Goal: Information Seeking & Learning: Learn about a topic

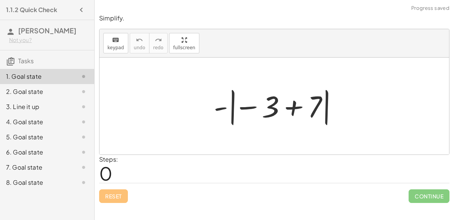
click at [288, 105] on div at bounding box center [277, 106] width 135 height 42
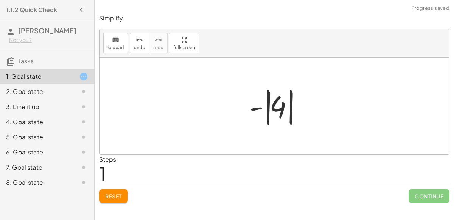
click at [283, 106] on div at bounding box center [278, 106] width 64 height 42
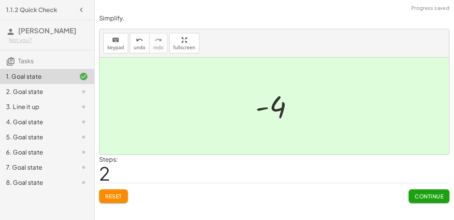
click at [431, 190] on button "Continue" at bounding box center [429, 196] width 41 height 14
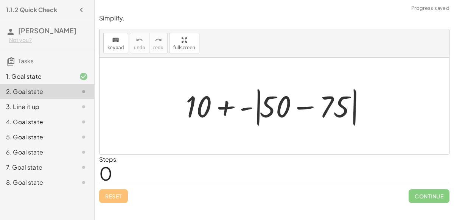
click at [305, 108] on div at bounding box center [277, 106] width 191 height 44
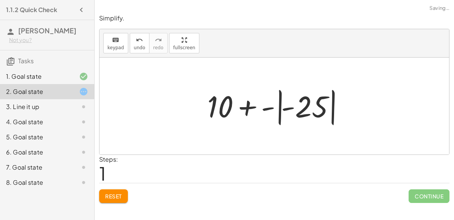
click at [305, 108] on div at bounding box center [278, 106] width 148 height 42
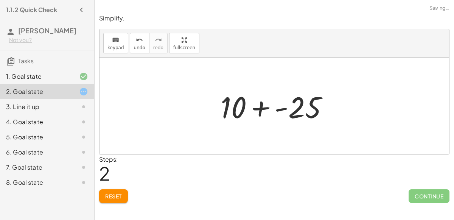
click at [266, 108] on div at bounding box center [277, 106] width 121 height 39
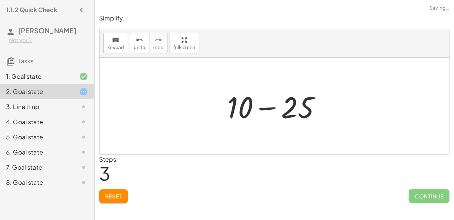
click at [266, 108] on div at bounding box center [277, 106] width 107 height 39
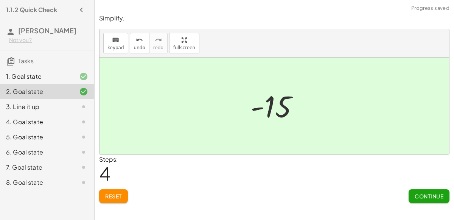
click at [413, 194] on button "Continue" at bounding box center [429, 196] width 41 height 14
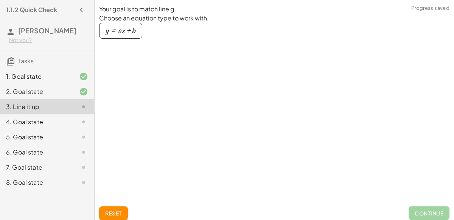
click at [130, 31] on div "button" at bounding box center [121, 30] width 30 height 8
click at [133, 67] on div at bounding box center [177, 88] width 154 height 45
click at [118, 57] on p "Adjust the numbers by dragging them up and down, or by clicking on them." at bounding box center [176, 56] width 155 height 18
click at [117, 34] on div "button" at bounding box center [121, 30] width 30 height 8
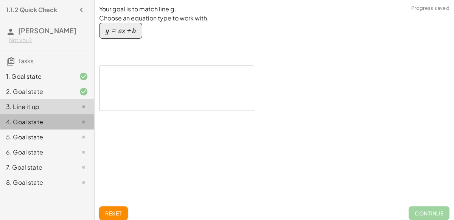
click at [47, 119] on div "4. Goal state" at bounding box center [36, 121] width 61 height 9
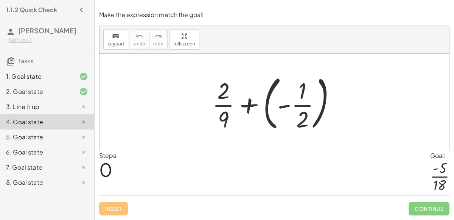
click at [251, 103] on div at bounding box center [276, 102] width 137 height 63
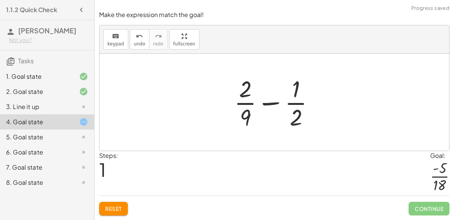
click at [267, 103] on div at bounding box center [277, 102] width 94 height 58
click at [294, 120] on div at bounding box center [277, 102] width 94 height 58
click at [246, 130] on div at bounding box center [277, 102] width 94 height 58
drag, startPoint x: 296, startPoint y: 92, endPoint x: 249, endPoint y: 121, distance: 55.7
click at [249, 121] on div at bounding box center [277, 102] width 94 height 58
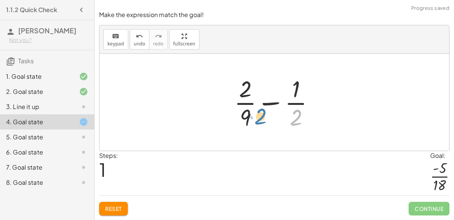
drag, startPoint x: 300, startPoint y: 121, endPoint x: 262, endPoint y: 120, distance: 37.5
click at [262, 120] on div at bounding box center [277, 102] width 94 height 58
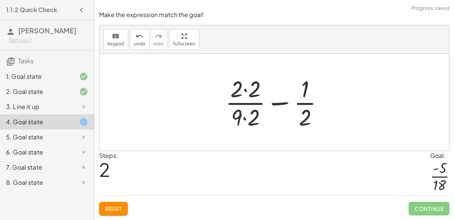
click at [246, 119] on div at bounding box center [278, 102] width 112 height 58
click at [244, 90] on div at bounding box center [278, 102] width 112 height 58
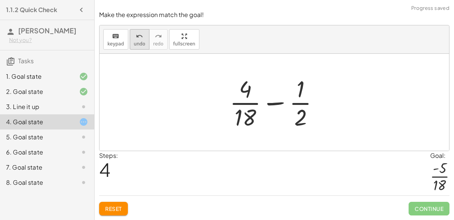
click at [138, 47] on button "undo undo" at bounding box center [140, 39] width 20 height 20
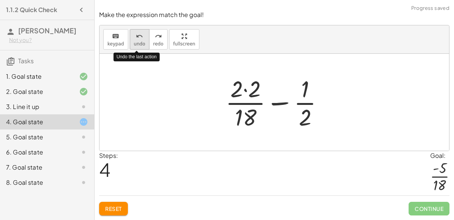
click at [138, 47] on button "undo undo" at bounding box center [140, 39] width 20 height 20
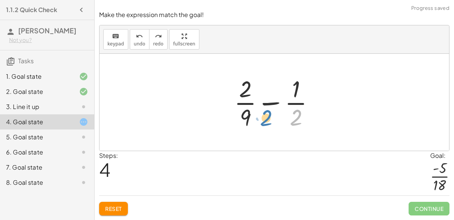
drag, startPoint x: 299, startPoint y: 113, endPoint x: 267, endPoint y: 112, distance: 31.4
click at [267, 112] on div at bounding box center [277, 102] width 94 height 58
drag, startPoint x: 295, startPoint y: 123, endPoint x: 254, endPoint y: 123, distance: 40.9
click at [254, 123] on div at bounding box center [277, 102] width 94 height 58
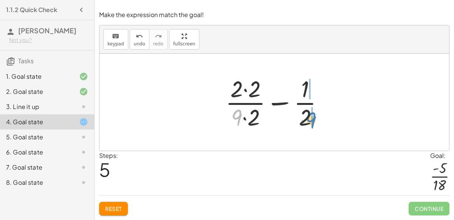
drag, startPoint x: 237, startPoint y: 117, endPoint x: 311, endPoint y: 120, distance: 73.4
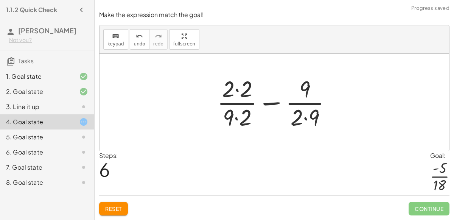
click at [307, 116] on div at bounding box center [277, 102] width 128 height 58
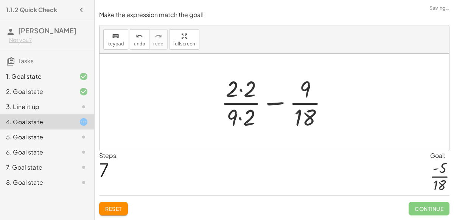
click at [244, 122] on div at bounding box center [277, 102] width 121 height 58
click at [242, 90] on div at bounding box center [277, 102] width 121 height 58
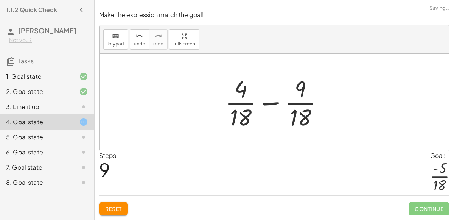
click at [277, 103] on div at bounding box center [277, 102] width 112 height 58
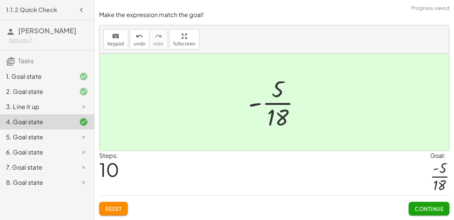
click at [427, 207] on span "Continue" at bounding box center [429, 208] width 29 height 7
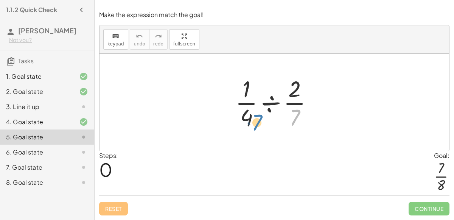
drag, startPoint x: 295, startPoint y: 119, endPoint x: 257, endPoint y: 123, distance: 38.5
click at [257, 123] on div at bounding box center [277, 102] width 91 height 58
drag, startPoint x: 295, startPoint y: 116, endPoint x: 255, endPoint y: 117, distance: 40.1
click at [255, 117] on div at bounding box center [277, 102] width 91 height 58
drag, startPoint x: 288, startPoint y: 93, endPoint x: 249, endPoint y: 122, distance: 49.0
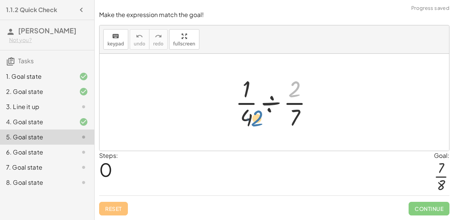
click at [249, 122] on div at bounding box center [277, 102] width 91 height 58
click at [267, 106] on div at bounding box center [277, 102] width 91 height 58
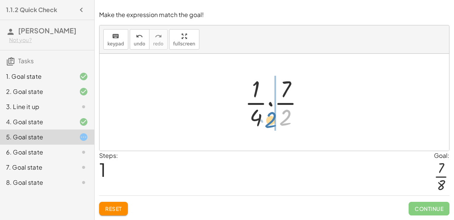
drag, startPoint x: 280, startPoint y: 120, endPoint x: 263, endPoint y: 122, distance: 18.0
click at [263, 122] on div at bounding box center [277, 102] width 73 height 58
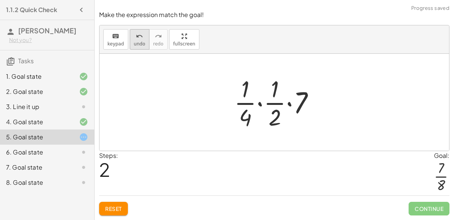
click at [138, 39] on icon "undo" at bounding box center [139, 36] width 7 height 9
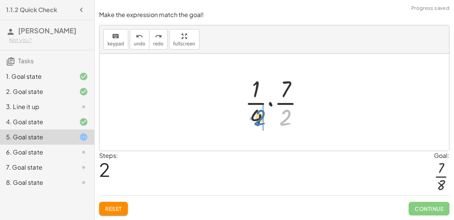
drag, startPoint x: 287, startPoint y: 122, endPoint x: 261, endPoint y: 122, distance: 26.5
click at [261, 122] on div at bounding box center [277, 102] width 73 height 58
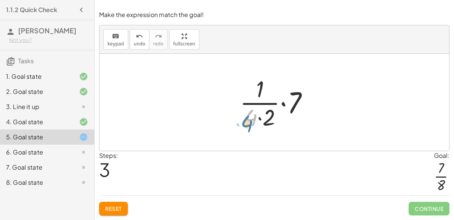
drag, startPoint x: 251, startPoint y: 119, endPoint x: 247, endPoint y: 124, distance: 6.3
click at [247, 124] on div at bounding box center [277, 102] width 82 height 58
click at [260, 116] on div at bounding box center [277, 102] width 82 height 58
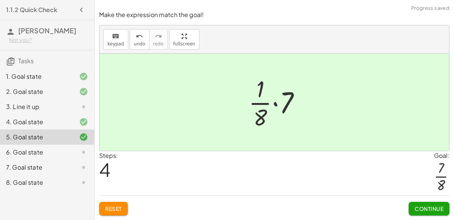
click at [434, 205] on span "Continue" at bounding box center [429, 208] width 29 height 7
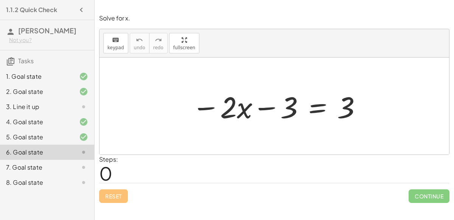
click at [271, 106] on div at bounding box center [277, 106] width 178 height 39
click at [212, 106] on div at bounding box center [277, 106] width 178 height 39
click at [204, 108] on div at bounding box center [277, 106] width 178 height 39
click at [316, 109] on div at bounding box center [277, 106] width 178 height 39
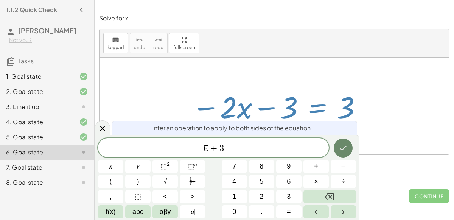
click at [342, 143] on button "Done" at bounding box center [343, 147] width 19 height 19
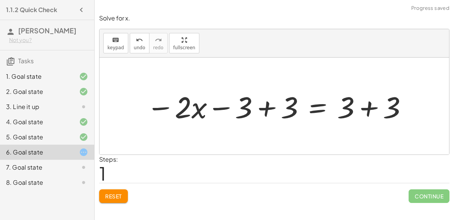
click at [264, 110] on div at bounding box center [277, 106] width 269 height 39
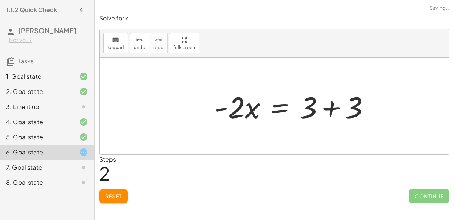
click at [368, 107] on div at bounding box center [275, 106] width 350 height 97
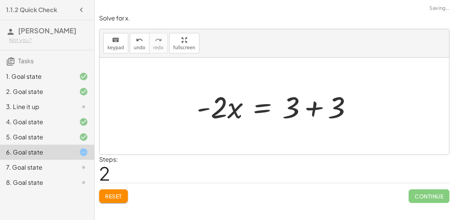
click at [309, 110] on div at bounding box center [277, 106] width 169 height 39
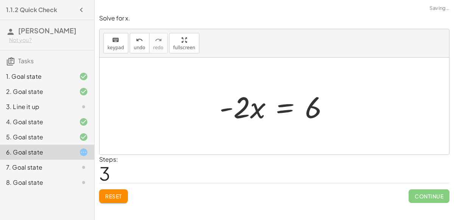
click at [287, 107] on div at bounding box center [277, 106] width 123 height 39
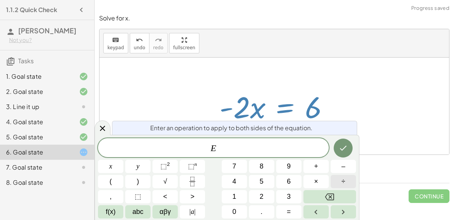
click at [338, 184] on button "÷" at bounding box center [343, 181] width 25 height 13
click at [332, 166] on button "–" at bounding box center [343, 166] width 25 height 13
click at [255, 193] on button "2" at bounding box center [261, 196] width 25 height 13
click at [340, 151] on icon "Done" at bounding box center [343, 147] width 9 height 9
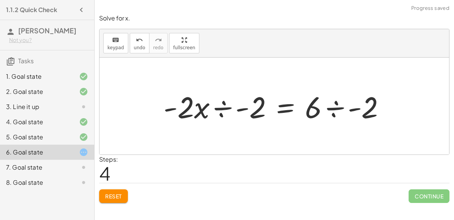
click at [223, 106] on div at bounding box center [277, 106] width 235 height 39
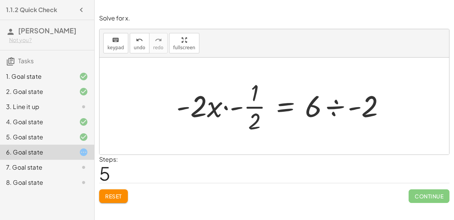
click at [329, 105] on div at bounding box center [284, 106] width 222 height 58
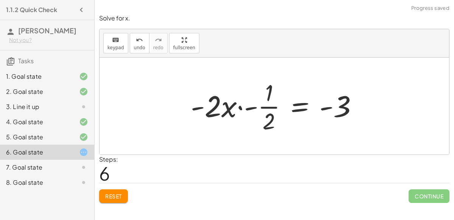
click at [252, 106] on div at bounding box center [277, 106] width 181 height 58
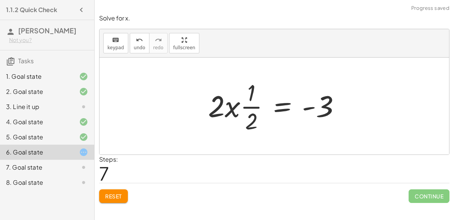
click at [245, 104] on div at bounding box center [277, 106] width 146 height 58
click at [234, 107] on div at bounding box center [277, 106] width 146 height 58
click at [230, 108] on div at bounding box center [277, 106] width 146 height 58
click at [134, 45] on span "undo" at bounding box center [139, 47] width 11 height 5
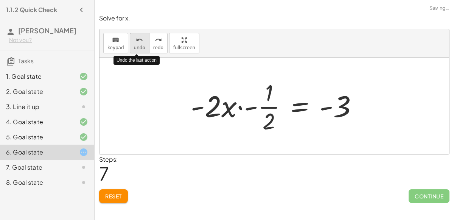
click at [134, 45] on span "undo" at bounding box center [139, 47] width 11 height 5
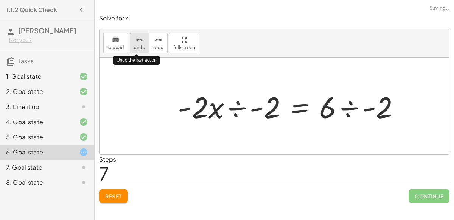
click at [134, 45] on span "undo" at bounding box center [139, 47] width 11 height 5
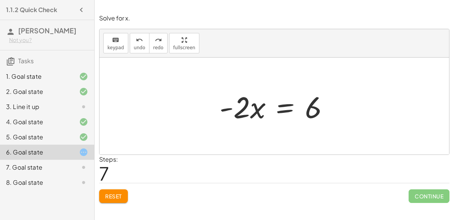
click at [292, 110] on div at bounding box center [277, 106] width 123 height 39
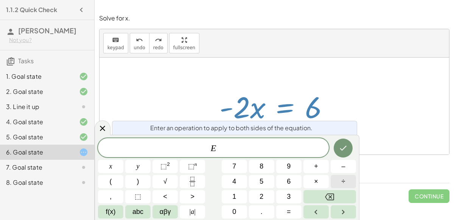
click at [352, 185] on button "÷" at bounding box center [343, 181] width 25 height 13
click at [261, 193] on span "2" at bounding box center [262, 196] width 4 height 10
click at [350, 141] on button "Done" at bounding box center [343, 147] width 19 height 19
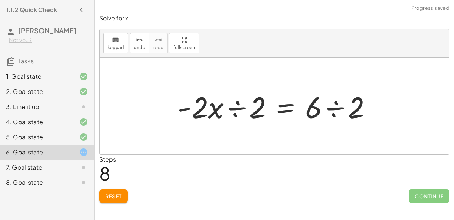
click at [240, 108] on div at bounding box center [278, 106] width 208 height 39
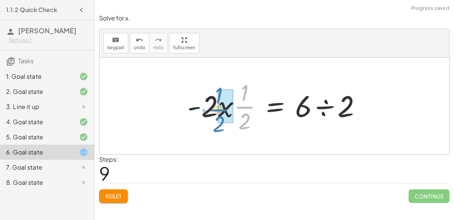
drag, startPoint x: 239, startPoint y: 106, endPoint x: 214, endPoint y: 109, distance: 25.9
click at [214, 109] on div at bounding box center [277, 106] width 188 height 58
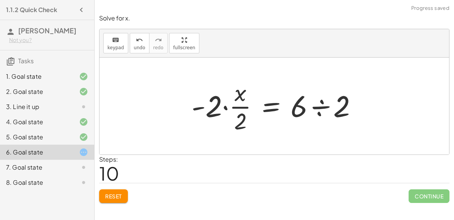
click at [225, 109] on div at bounding box center [277, 106] width 179 height 58
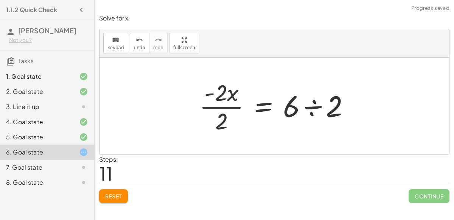
click at [225, 106] on div at bounding box center [278, 106] width 164 height 58
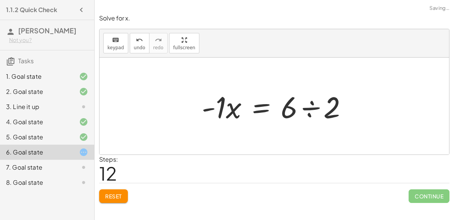
click at [307, 106] on div at bounding box center [277, 106] width 159 height 39
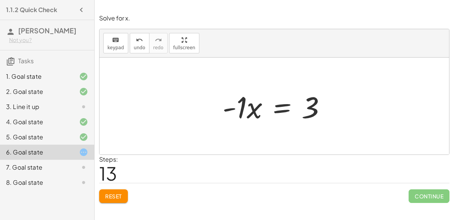
click at [247, 112] on div at bounding box center [277, 106] width 117 height 39
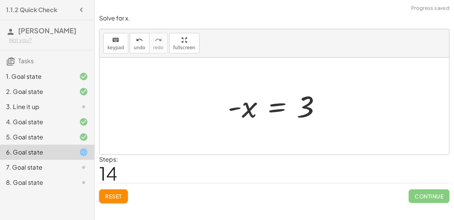
click at [239, 109] on div at bounding box center [277, 105] width 107 height 37
click at [238, 106] on div at bounding box center [277, 105] width 107 height 37
click at [259, 115] on div at bounding box center [277, 105] width 107 height 37
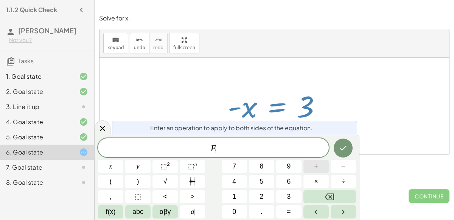
click at [317, 169] on span "+" at bounding box center [316, 166] width 4 height 10
click at [106, 163] on button "x" at bounding box center [110, 166] width 25 height 13
click at [339, 149] on icon "Done" at bounding box center [343, 147] width 9 height 9
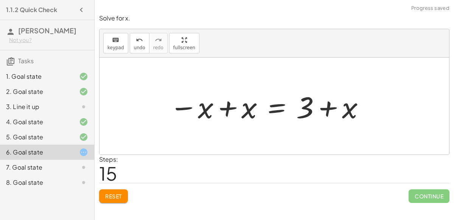
click at [227, 111] on div at bounding box center [268, 106] width 204 height 39
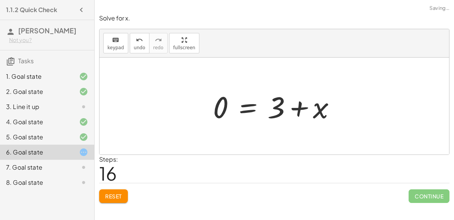
click at [299, 109] on div at bounding box center [277, 106] width 136 height 39
click at [123, 191] on button "Reset" at bounding box center [113, 196] width 29 height 14
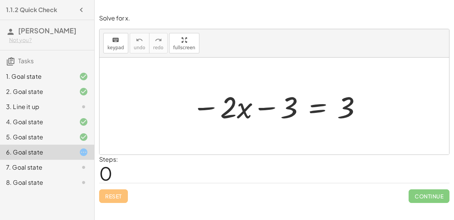
click at [311, 105] on div at bounding box center [277, 106] width 178 height 39
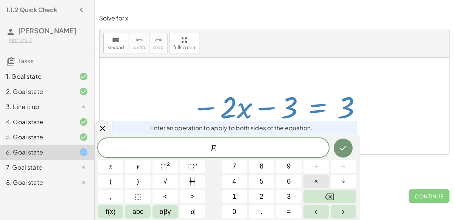
click at [315, 182] on span "×" at bounding box center [316, 181] width 4 height 10
click at [339, 169] on button "–" at bounding box center [343, 166] width 25 height 13
click at [320, 164] on button "+" at bounding box center [315, 166] width 25 height 13
click at [328, 199] on icon "Backspace" at bounding box center [329, 196] width 9 height 7
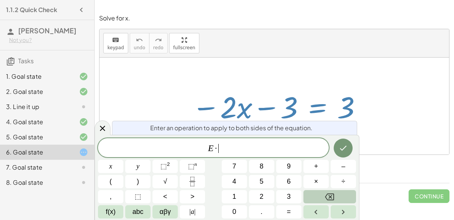
click at [328, 199] on icon "Backspace" at bounding box center [329, 196] width 9 height 7
click at [316, 166] on span "+" at bounding box center [316, 166] width 4 height 10
click at [283, 196] on button "3" at bounding box center [288, 196] width 25 height 13
click at [338, 154] on button "Done" at bounding box center [343, 147] width 19 height 19
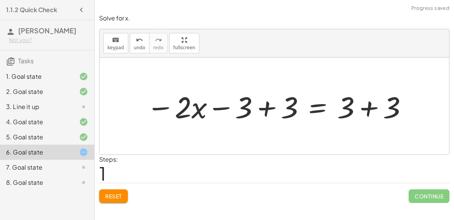
click at [267, 112] on div at bounding box center [277, 106] width 269 height 39
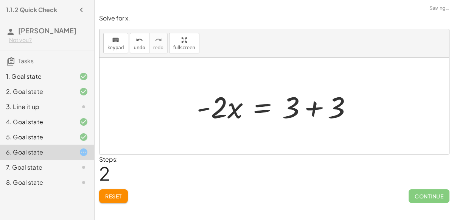
click at [311, 107] on div at bounding box center [277, 106] width 169 height 39
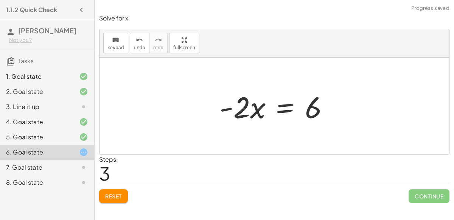
click at [286, 107] on div at bounding box center [277, 106] width 123 height 39
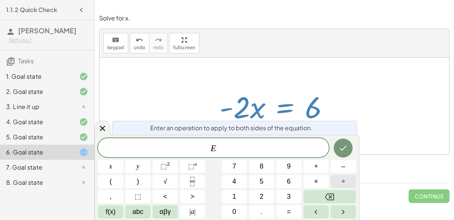
click at [347, 184] on button "÷" at bounding box center [343, 181] width 25 height 13
click at [346, 161] on button "–" at bounding box center [343, 166] width 25 height 13
click at [260, 198] on span "2" at bounding box center [262, 196] width 4 height 10
click at [117, 168] on button "x" at bounding box center [110, 166] width 25 height 13
click at [340, 146] on icon "Done" at bounding box center [343, 147] width 9 height 9
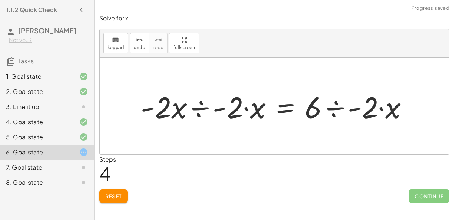
click at [203, 104] on div at bounding box center [277, 106] width 281 height 39
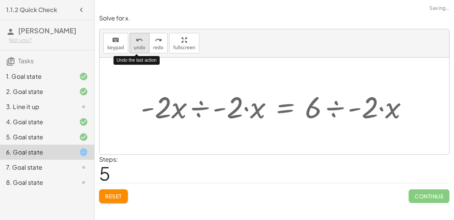
click at [140, 44] on button "undo undo" at bounding box center [140, 43] width 20 height 20
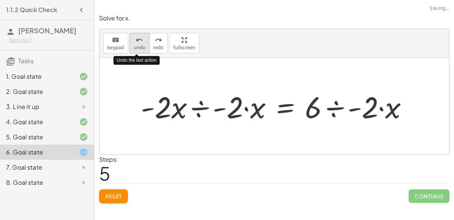
click at [140, 44] on button "undo undo" at bounding box center [140, 43] width 20 height 20
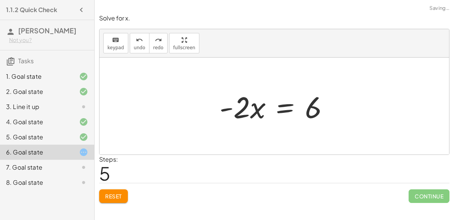
click at [286, 112] on div at bounding box center [277, 106] width 123 height 39
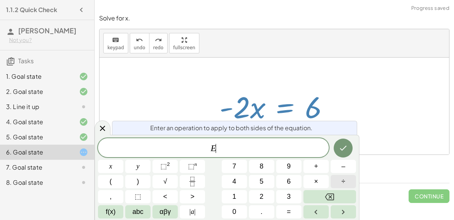
click at [347, 180] on button "÷" at bounding box center [343, 181] width 25 height 13
click at [263, 198] on span "2" at bounding box center [262, 196] width 4 height 10
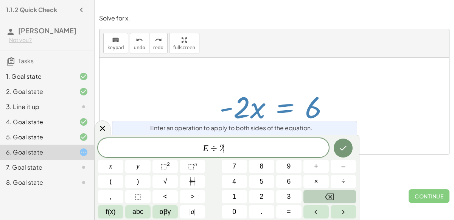
click at [332, 197] on icon "Backspace" at bounding box center [329, 196] width 9 height 9
click at [340, 171] on button "–" at bounding box center [343, 166] width 25 height 13
click at [253, 200] on button "2" at bounding box center [261, 196] width 25 height 13
click at [348, 142] on button "Done" at bounding box center [343, 147] width 19 height 19
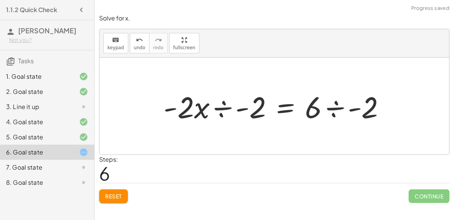
click at [225, 108] on div at bounding box center [277, 106] width 235 height 39
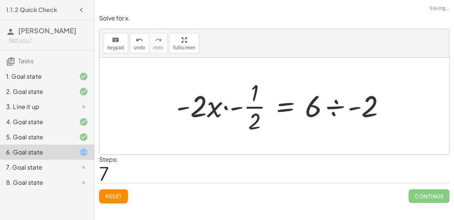
click at [225, 108] on div at bounding box center [284, 106] width 222 height 58
click at [225, 108] on div at bounding box center [291, 106] width 207 height 58
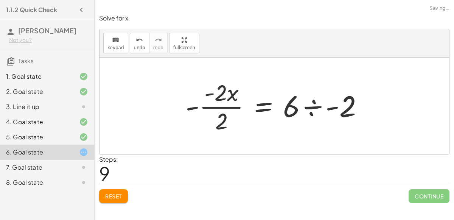
click at [224, 107] on div at bounding box center [277, 106] width 191 height 58
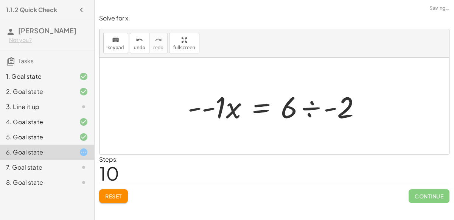
click at [198, 110] on div at bounding box center [277, 106] width 187 height 39
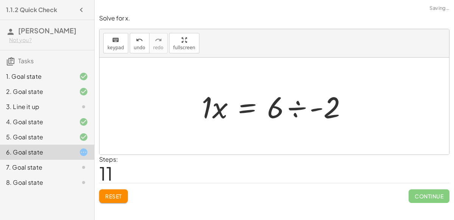
click at [209, 110] on div at bounding box center [277, 106] width 159 height 39
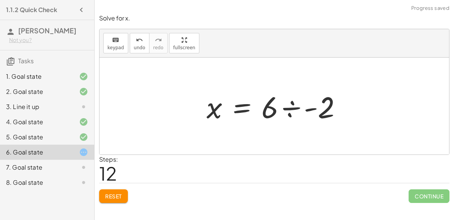
click at [294, 107] on div at bounding box center [277, 106] width 149 height 39
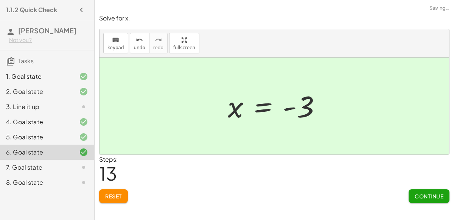
click at [415, 190] on button "Continue" at bounding box center [429, 196] width 41 height 14
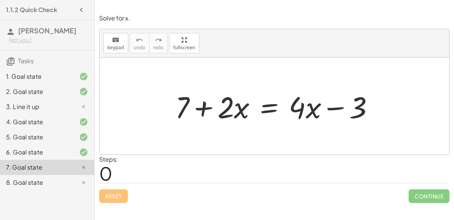
click at [275, 108] on div at bounding box center [277, 106] width 212 height 39
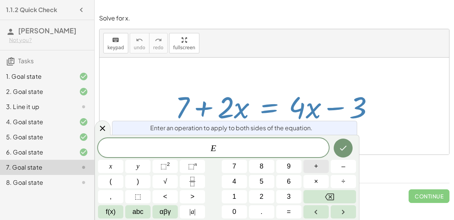
click at [318, 166] on button "+" at bounding box center [315, 166] width 25 height 13
click at [280, 193] on button "3" at bounding box center [288, 196] width 25 height 13
click at [342, 146] on icon "Done" at bounding box center [343, 147] width 9 height 9
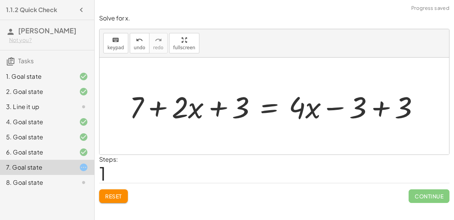
click at [216, 104] on div at bounding box center [277, 106] width 303 height 39
click at [191, 106] on div at bounding box center [277, 106] width 303 height 39
drag, startPoint x: 141, startPoint y: 103, endPoint x: 218, endPoint y: 110, distance: 77.1
click at [218, 110] on div at bounding box center [277, 106] width 303 height 39
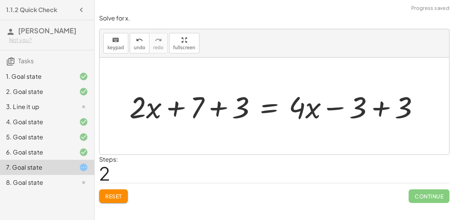
click at [218, 108] on div at bounding box center [277, 106] width 303 height 39
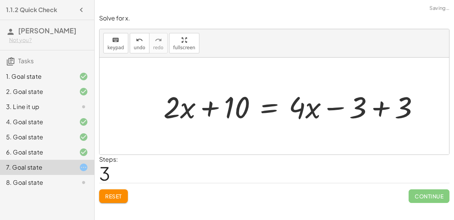
click at [375, 108] on div at bounding box center [294, 106] width 269 height 39
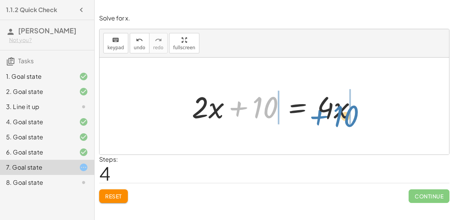
drag, startPoint x: 263, startPoint y: 108, endPoint x: 344, endPoint y: 117, distance: 81.4
click at [344, 117] on div at bounding box center [277, 106] width 178 height 39
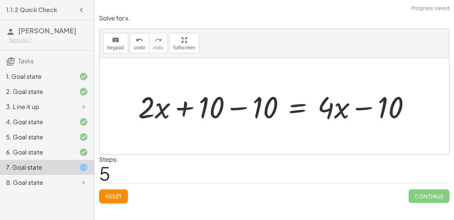
click at [237, 106] on div at bounding box center [277, 106] width 286 height 39
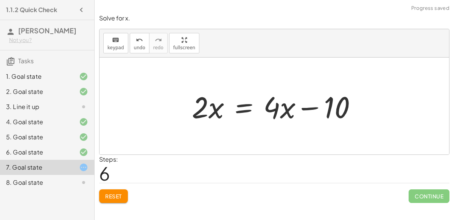
click at [314, 110] on div at bounding box center [277, 106] width 178 height 39
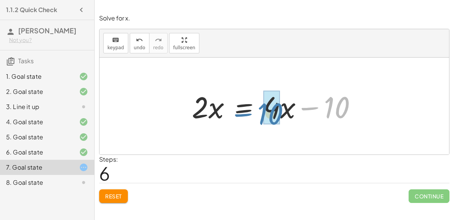
drag, startPoint x: 327, startPoint y: 108, endPoint x: 258, endPoint y: 114, distance: 69.5
click at [258, 114] on div at bounding box center [277, 106] width 178 height 39
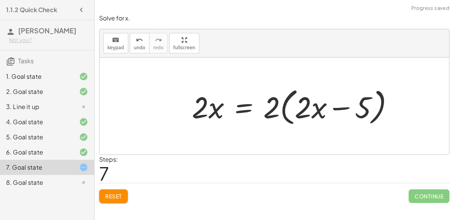
click at [274, 108] on div at bounding box center [296, 106] width 216 height 44
drag, startPoint x: 270, startPoint y: 109, endPoint x: 300, endPoint y: 112, distance: 30.4
click at [300, 112] on div at bounding box center [296, 106] width 216 height 44
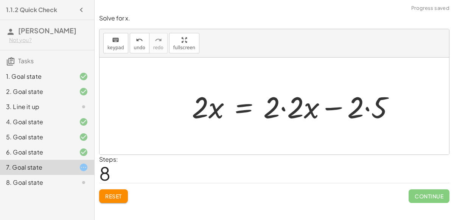
click at [285, 107] on div at bounding box center [296, 106] width 216 height 39
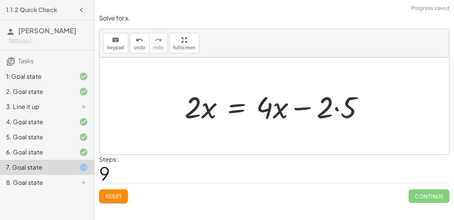
click at [308, 107] on div at bounding box center [277, 106] width 193 height 39
click at [340, 108] on div at bounding box center [277, 106] width 193 height 39
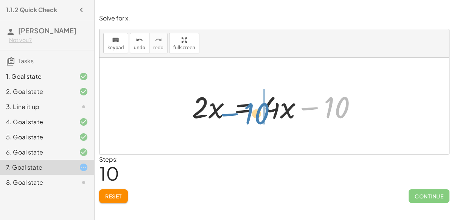
drag, startPoint x: 333, startPoint y: 103, endPoint x: 252, endPoint y: 109, distance: 80.8
click at [252, 109] on div at bounding box center [277, 106] width 178 height 39
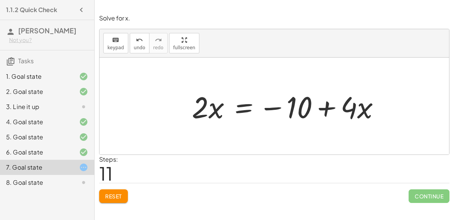
click at [322, 109] on div at bounding box center [289, 106] width 202 height 39
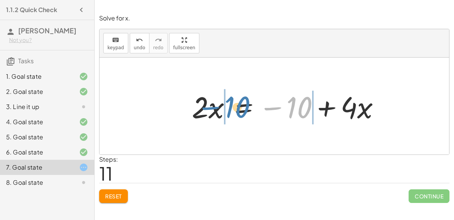
drag, startPoint x: 291, startPoint y: 108, endPoint x: 229, endPoint y: 108, distance: 62.4
click at [229, 108] on div at bounding box center [289, 106] width 202 height 39
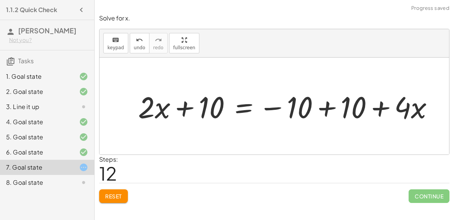
click at [189, 103] on div at bounding box center [288, 106] width 309 height 39
click at [330, 107] on div at bounding box center [288, 106] width 309 height 39
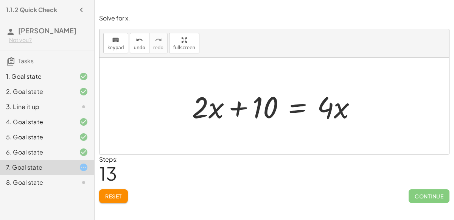
click at [293, 110] on div at bounding box center [277, 106] width 178 height 39
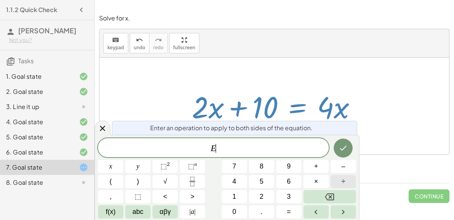
click at [341, 182] on button "÷" at bounding box center [343, 181] width 25 height 13
click at [265, 196] on button "2" at bounding box center [261, 196] width 25 height 13
click at [340, 145] on icon "Done" at bounding box center [343, 147] width 9 height 9
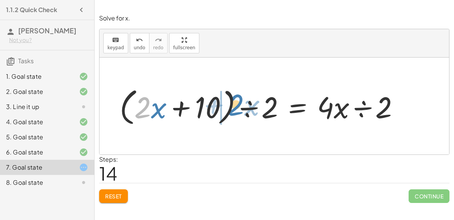
drag, startPoint x: 142, startPoint y: 107, endPoint x: 236, endPoint y: 104, distance: 94.3
click at [236, 104] on div at bounding box center [262, 106] width 293 height 44
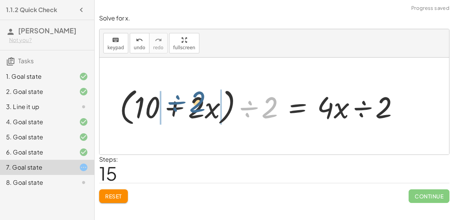
drag, startPoint x: 269, startPoint y: 113, endPoint x: 197, endPoint y: 107, distance: 72.1
click at [197, 107] on div at bounding box center [262, 106] width 293 height 44
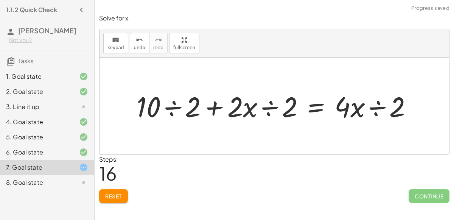
click at [270, 106] on div at bounding box center [277, 105] width 289 height 37
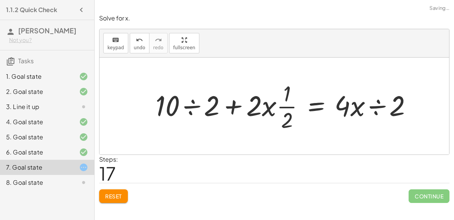
click at [191, 102] on div at bounding box center [287, 105] width 270 height 55
click at [283, 106] on div at bounding box center [311, 105] width 221 height 55
click at [272, 107] on div at bounding box center [311, 105] width 221 height 55
click at [268, 107] on div at bounding box center [311, 105] width 221 height 55
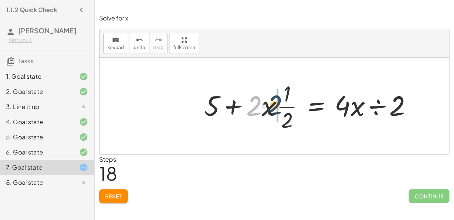
drag, startPoint x: 252, startPoint y: 107, endPoint x: 277, endPoint y: 105, distance: 24.7
click at [277, 105] on div at bounding box center [311, 105] width 221 height 55
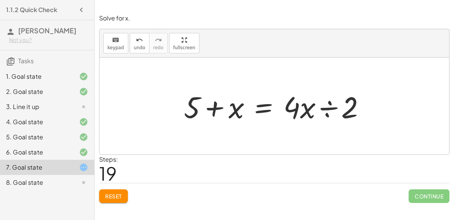
click at [325, 109] on div at bounding box center [277, 106] width 195 height 39
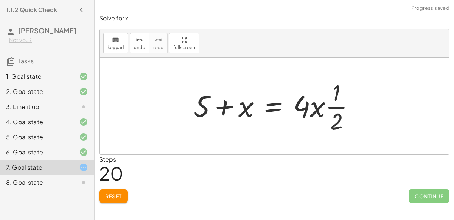
click at [320, 107] on div at bounding box center [277, 106] width 175 height 58
drag, startPoint x: 317, startPoint y: 107, endPoint x: 324, endPoint y: 106, distance: 6.9
click at [324, 106] on div at bounding box center [277, 106] width 175 height 58
drag, startPoint x: 303, startPoint y: 109, endPoint x: 327, endPoint y: 108, distance: 24.2
click at [327, 108] on div at bounding box center [277, 106] width 175 height 58
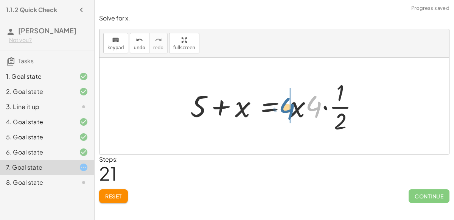
drag, startPoint x: 317, startPoint y: 108, endPoint x: 289, endPoint y: 110, distance: 27.7
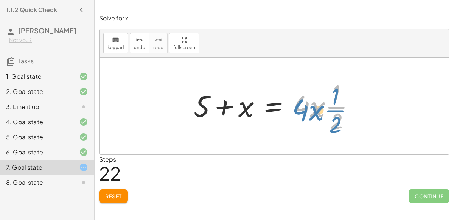
drag, startPoint x: 298, startPoint y: 106, endPoint x: 297, endPoint y: 110, distance: 3.9
click at [297, 110] on div at bounding box center [277, 106] width 175 height 58
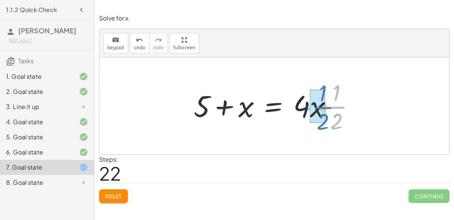
drag, startPoint x: 331, startPoint y: 106, endPoint x: 316, endPoint y: 106, distance: 14.8
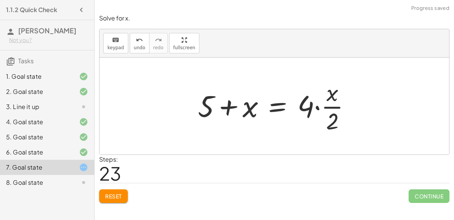
click at [317, 105] on div at bounding box center [277, 106] width 166 height 58
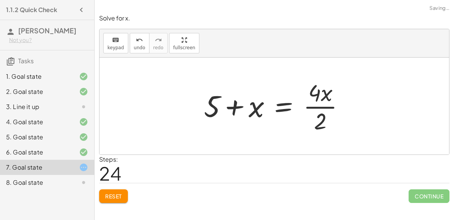
click at [316, 106] on div at bounding box center [277, 106] width 154 height 58
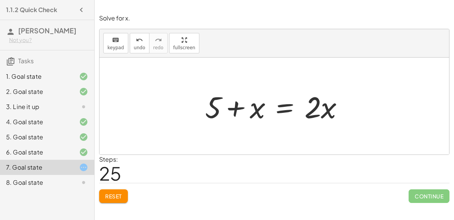
click at [280, 110] on div at bounding box center [277, 106] width 152 height 39
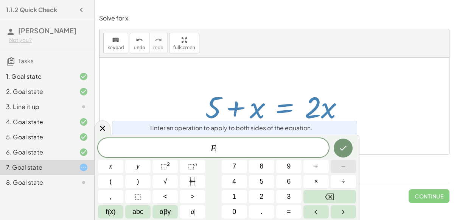
click at [347, 170] on button "–" at bounding box center [343, 166] width 25 height 13
click at [252, 181] on button "5" at bounding box center [261, 181] width 25 height 13
click at [123, 160] on div at bounding box center [110, 166] width 25 height 13
click at [337, 150] on button "Done" at bounding box center [343, 147] width 19 height 19
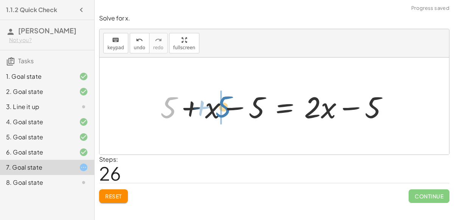
drag, startPoint x: 171, startPoint y: 107, endPoint x: 225, endPoint y: 106, distance: 54.9
click at [225, 106] on div at bounding box center [277, 106] width 241 height 39
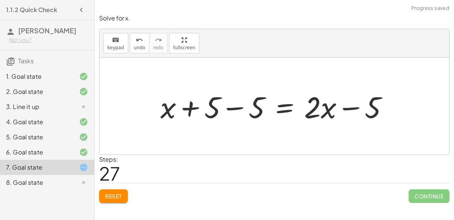
click at [229, 107] on div at bounding box center [277, 106] width 241 height 39
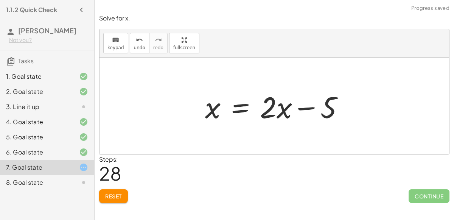
click at [300, 108] on div at bounding box center [277, 106] width 152 height 39
click at [124, 192] on button "Reset" at bounding box center [113, 196] width 29 height 14
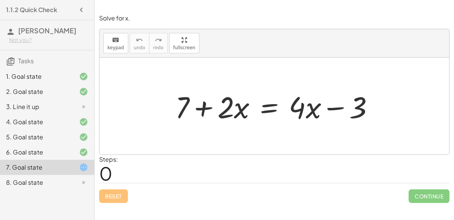
click at [81, 180] on icon at bounding box center [83, 182] width 9 height 9
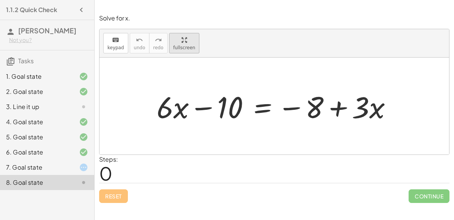
click at [183, 92] on div "keyboard keypad undo undo redo redo fullscreen + · 6 · x − 10 = − 8 + · 3 · x ×" at bounding box center [275, 91] width 350 height 125
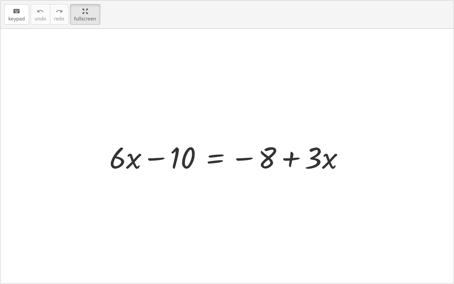
click at [454, 158] on div "keyboard keypad undo undo redo redo fullscreen + · 6 · x − 10 = − 8 + · 3 · x ×…" at bounding box center [227, 142] width 454 height 284
click at [158, 155] on div at bounding box center [230, 156] width 249 height 39
click at [289, 157] on div at bounding box center [230, 156] width 249 height 39
drag, startPoint x: 269, startPoint y: 157, endPoint x: 204, endPoint y: 159, distance: 65.1
click at [204, 159] on div at bounding box center [230, 156] width 249 height 39
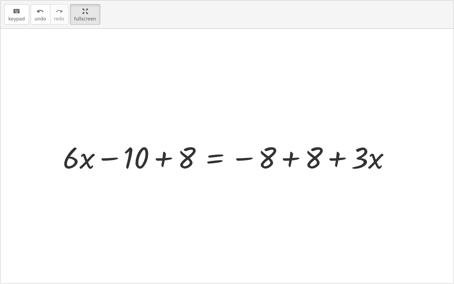
click at [164, 158] on div at bounding box center [230, 156] width 342 height 39
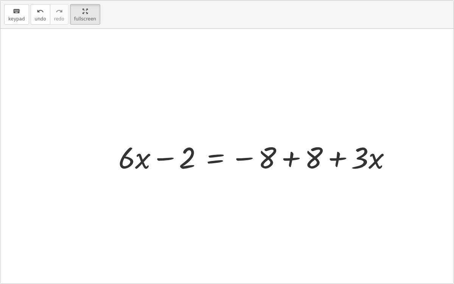
click at [291, 160] on div at bounding box center [258, 156] width 286 height 39
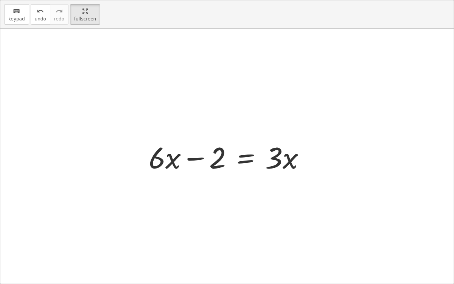
click at [242, 160] on div at bounding box center [230, 156] width 170 height 39
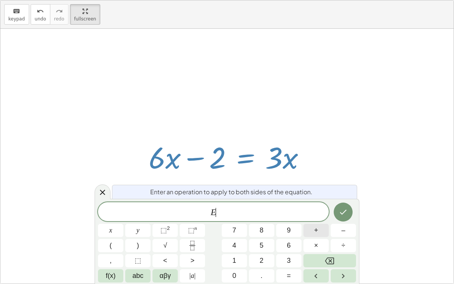
click at [318, 219] on span "+" at bounding box center [316, 230] width 4 height 10
click at [269, 219] on button "2" at bounding box center [261, 260] width 25 height 13
click at [338, 217] on button "Done" at bounding box center [343, 211] width 19 height 19
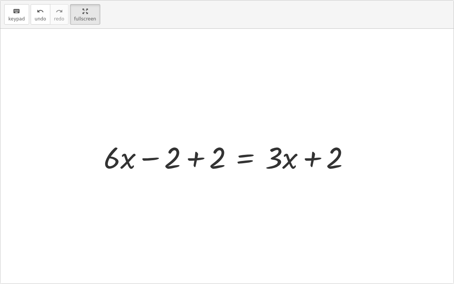
click at [195, 157] on div at bounding box center [230, 156] width 260 height 39
click at [310, 157] on div at bounding box center [275, 156] width 170 height 39
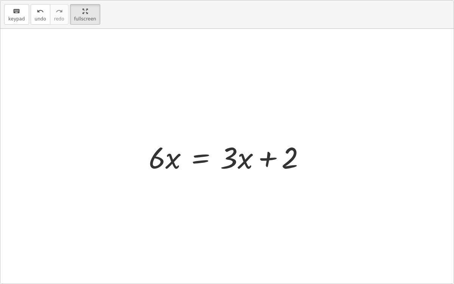
click at [204, 155] on div at bounding box center [230, 156] width 170 height 39
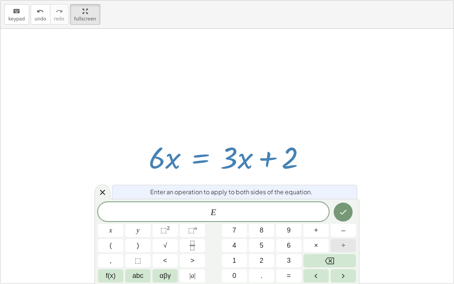
click at [351, 219] on button "÷" at bounding box center [343, 245] width 25 height 13
click at [287, 219] on span "3" at bounding box center [289, 260] width 4 height 10
click at [341, 213] on icon "Done" at bounding box center [343, 212] width 7 height 5
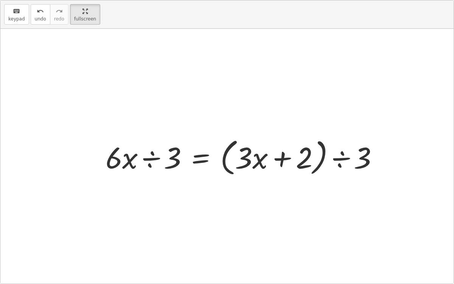
click at [152, 162] on div at bounding box center [245, 157] width 286 height 44
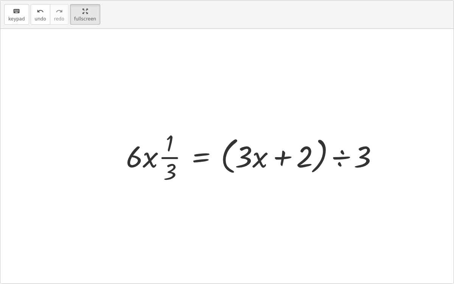
click at [151, 158] on div at bounding box center [255, 156] width 266 height 58
click at [155, 157] on div at bounding box center [255, 156] width 266 height 58
click at [163, 155] on div at bounding box center [255, 156] width 266 height 58
drag, startPoint x: 133, startPoint y: 157, endPoint x: 159, endPoint y: 156, distance: 25.4
drag, startPoint x: 140, startPoint y: 160, endPoint x: 118, endPoint y: 161, distance: 21.6
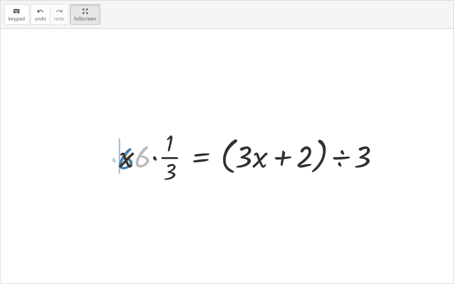
click at [118, 161] on div at bounding box center [251, 156] width 273 height 58
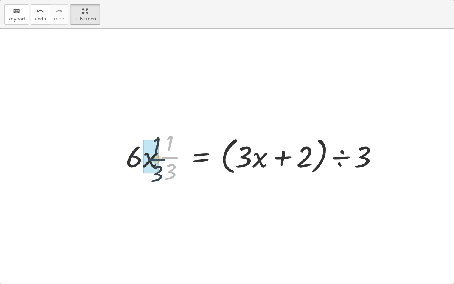
drag, startPoint x: 170, startPoint y: 157, endPoint x: 156, endPoint y: 159, distance: 14.5
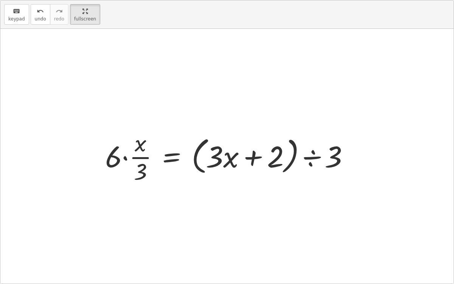
click at [156, 155] on div at bounding box center [230, 156] width 258 height 58
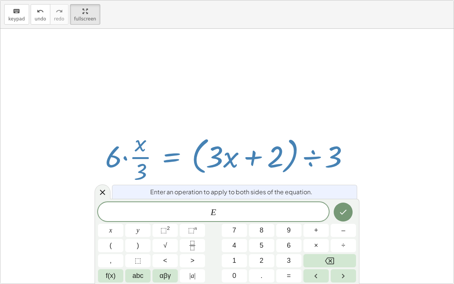
click at [125, 154] on div at bounding box center [230, 156] width 258 height 58
click at [97, 146] on div "+ · 6 · x − 10 = − 8 + · 3 · x + · 6 · x − 10 + 8 = − 8 + 8 + · 3 · x + · 6 · x…" at bounding box center [227, 156] width 267 height 62
click at [99, 192] on icon at bounding box center [102, 192] width 9 height 9
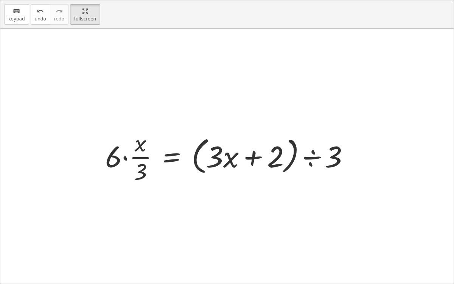
click at [123, 157] on div at bounding box center [230, 156] width 258 height 58
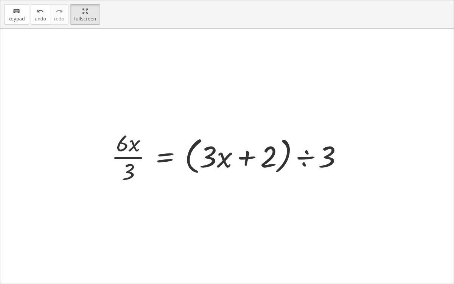
click at [129, 156] on div at bounding box center [229, 156] width 245 height 58
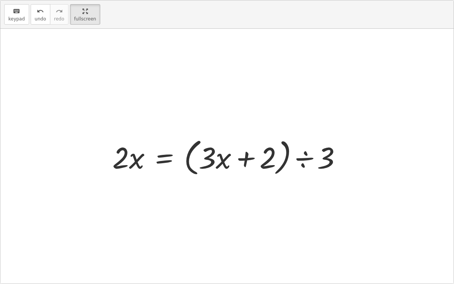
click at [306, 157] on div at bounding box center [230, 157] width 243 height 44
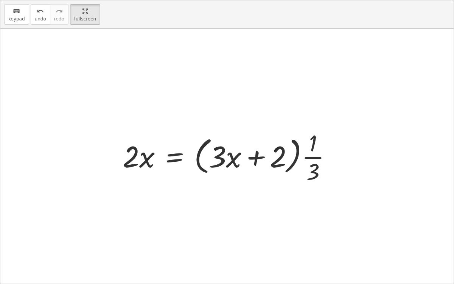
click at [302, 158] on div at bounding box center [230, 156] width 223 height 58
click at [308, 155] on div at bounding box center [230, 156] width 223 height 58
click at [281, 157] on div at bounding box center [230, 156] width 223 height 58
drag, startPoint x: 310, startPoint y: 156, endPoint x: 272, endPoint y: 155, distance: 38.2
click at [272, 155] on div at bounding box center [230, 156] width 223 height 58
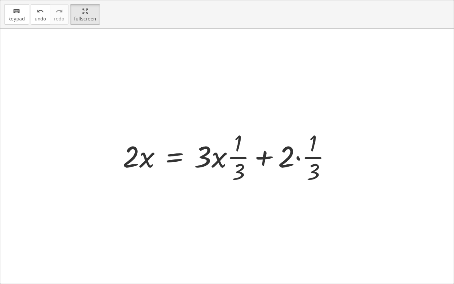
click at [224, 154] on div at bounding box center [230, 156] width 223 height 58
click at [300, 157] on div at bounding box center [230, 156] width 223 height 58
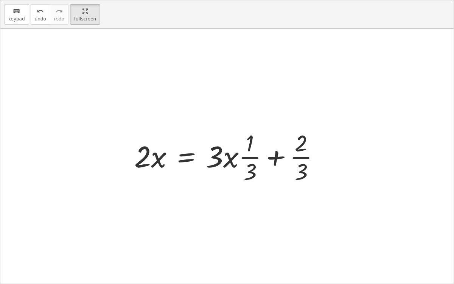
click at [306, 157] on div at bounding box center [230, 156] width 199 height 58
click at [218, 157] on div at bounding box center [230, 156] width 199 height 58
drag, startPoint x: 244, startPoint y: 155, endPoint x: 224, endPoint y: 157, distance: 20.5
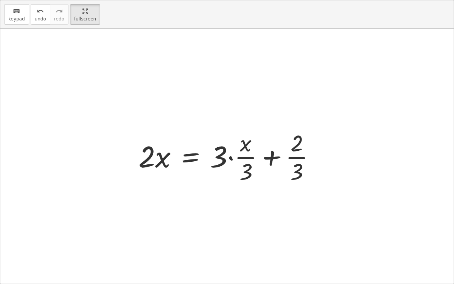
click at [230, 155] on div at bounding box center [230, 156] width 191 height 58
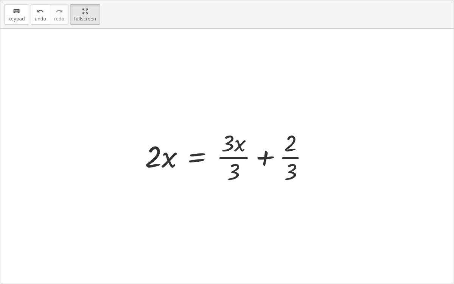
click at [226, 156] on div at bounding box center [230, 156] width 178 height 58
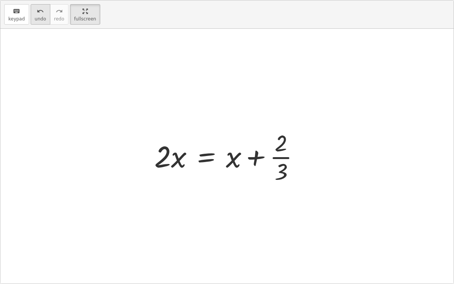
click at [40, 16] on span "undo" at bounding box center [40, 18] width 11 height 5
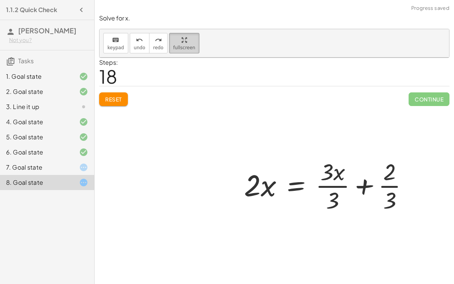
click at [85, 0] on html "1.1.2 Quick Check [PERSON_NAME] Not you? Tasks 1. Goal state 2. Goal state 3. L…" at bounding box center [227, 142] width 454 height 284
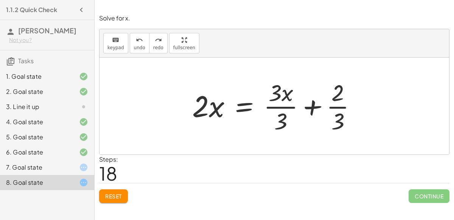
click at [117, 197] on span "Reset" at bounding box center [113, 196] width 17 height 7
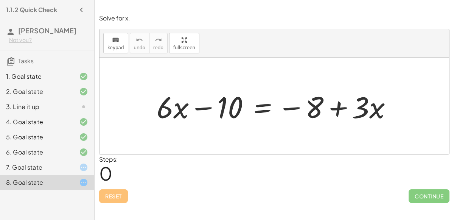
click at [260, 107] on div at bounding box center [277, 106] width 249 height 39
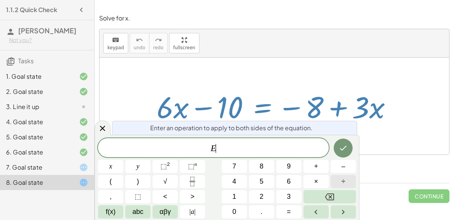
click at [339, 180] on button "÷" at bounding box center [343, 181] width 25 height 13
click at [286, 195] on button "3" at bounding box center [288, 196] width 25 height 13
click at [341, 148] on icon "Done" at bounding box center [343, 147] width 9 height 9
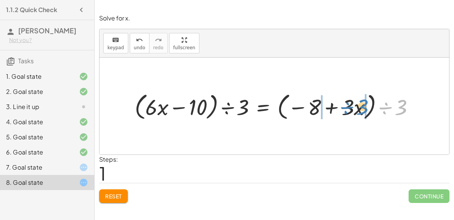
drag, startPoint x: 403, startPoint y: 106, endPoint x: 364, endPoint y: 106, distance: 38.6
click at [364, 106] on div at bounding box center [277, 106] width 293 height 32
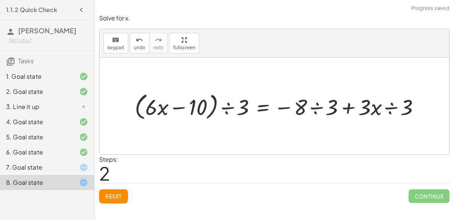
click at [318, 106] on div at bounding box center [280, 106] width 299 height 32
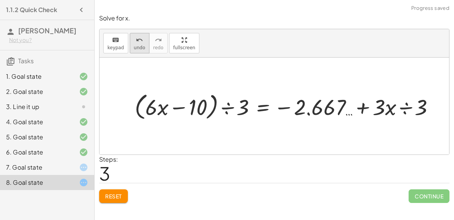
click at [135, 52] on button "undo undo" at bounding box center [140, 43] width 20 height 20
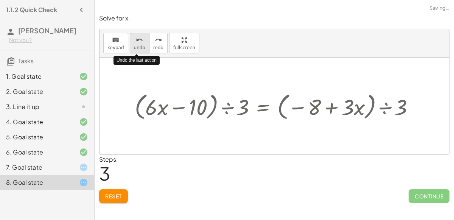
click at [135, 50] on button "undo undo" at bounding box center [140, 43] width 20 height 20
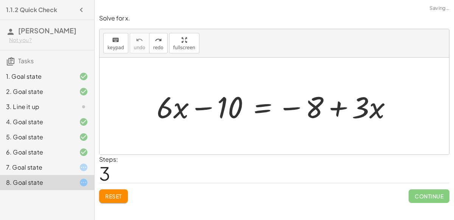
click at [99, 197] on div "Solve for x. keyboard keypad undo undo redo redo fullscreen + · 6 · x − 10 = − …" at bounding box center [274, 108] width 359 height 198
click at [106, 196] on span "Reset" at bounding box center [113, 196] width 17 height 7
drag, startPoint x: 226, startPoint y: 104, endPoint x: 222, endPoint y: 105, distance: 3.9
click at [222, 105] on div at bounding box center [277, 106] width 249 height 39
click at [209, 107] on div at bounding box center [277, 106] width 249 height 39
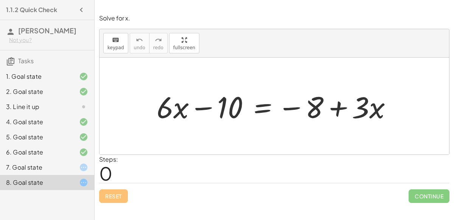
click at [263, 108] on div at bounding box center [277, 106] width 249 height 39
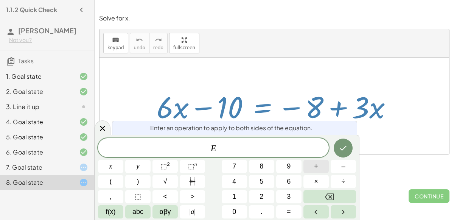
click at [308, 163] on button "+" at bounding box center [315, 166] width 25 height 13
click at [239, 198] on button "1" at bounding box center [234, 196] width 25 height 13
click at [240, 204] on div "E + 1 x y ⬚ 2 ⬚ n 7 8 9 + – ( ) √ 4 5 6 × ÷ , ⬚ < > 1 2 3 f(x) abc αβγ | a | 0 …" at bounding box center [227, 178] width 258 height 80
click at [240, 207] on button "0" at bounding box center [234, 211] width 25 height 13
click at [344, 143] on icon "Done" at bounding box center [343, 147] width 9 height 9
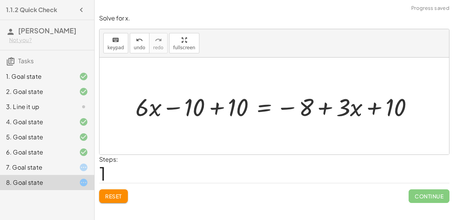
click at [213, 106] on div at bounding box center [277, 106] width 291 height 32
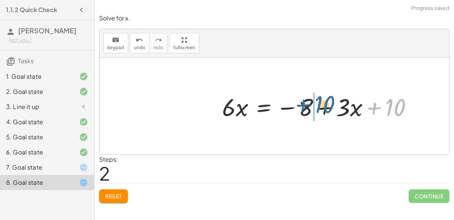
drag, startPoint x: 396, startPoint y: 108, endPoint x: 322, endPoint y: 106, distance: 74.2
click at [322, 106] on div at bounding box center [320, 106] width 205 height 32
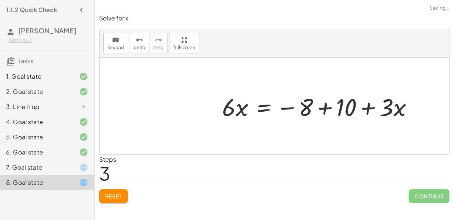
click at [322, 106] on div at bounding box center [320, 106] width 205 height 32
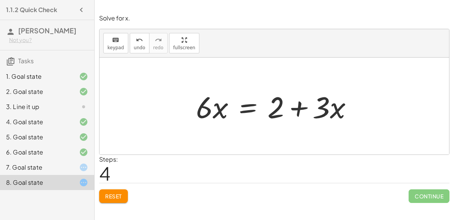
click at [247, 105] on div at bounding box center [277, 106] width 170 height 39
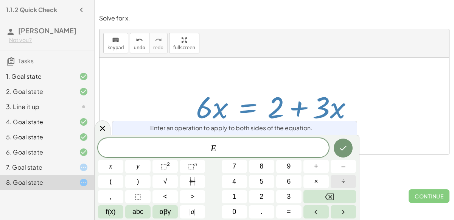
click at [337, 176] on button "÷" at bounding box center [343, 181] width 25 height 13
click at [289, 179] on span "6" at bounding box center [289, 181] width 4 height 10
click at [338, 143] on button "Done" at bounding box center [343, 147] width 19 height 19
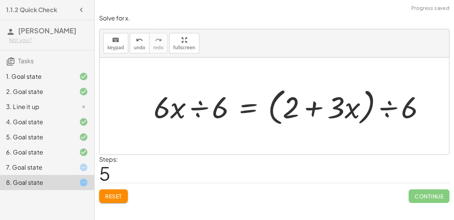
click at [200, 107] on div at bounding box center [292, 106] width 285 height 44
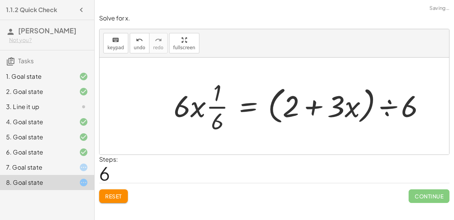
click at [208, 105] on div at bounding box center [302, 106] width 265 height 58
click at [194, 107] on div at bounding box center [302, 106] width 265 height 58
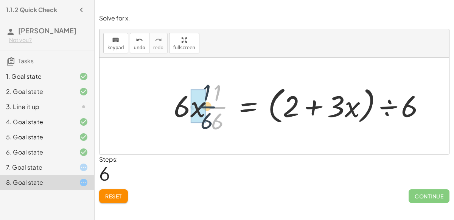
drag, startPoint x: 219, startPoint y: 103, endPoint x: 205, endPoint y: 103, distance: 13.6
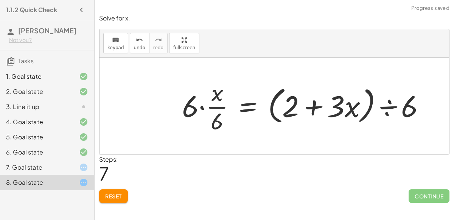
click at [203, 106] on div at bounding box center [306, 106] width 257 height 58
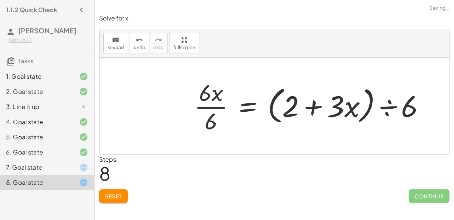
click at [209, 106] on div at bounding box center [312, 106] width 244 height 58
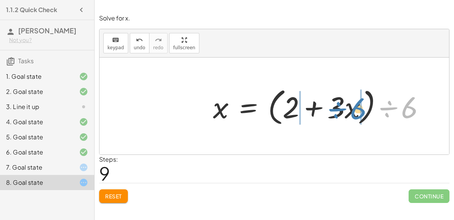
drag, startPoint x: 411, startPoint y: 110, endPoint x: 358, endPoint y: 111, distance: 53.0
click at [358, 111] on div at bounding box center [322, 106] width 226 height 44
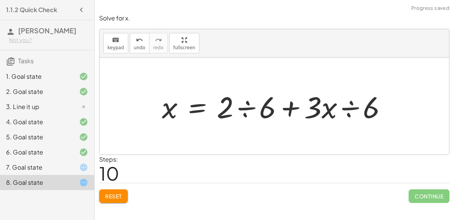
click at [248, 103] on div at bounding box center [277, 106] width 238 height 39
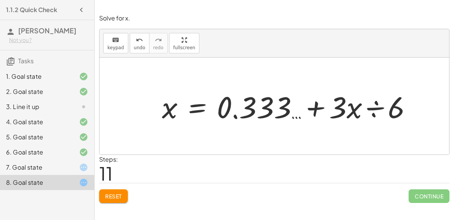
click at [121, 196] on span "Reset" at bounding box center [113, 196] width 17 height 7
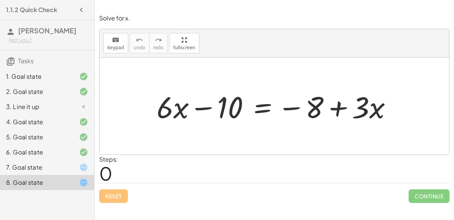
click at [255, 107] on div at bounding box center [277, 106] width 249 height 39
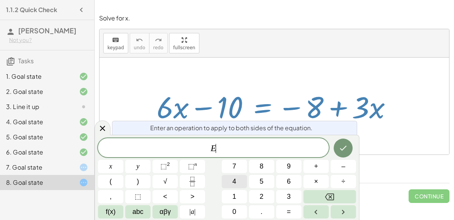
click at [232, 186] on button "4" at bounding box center [234, 181] width 25 height 13
click at [341, 189] on div "E 4 x y ⬚ 2 ⬚ n 7 8 9 + – ( ) √ 4 5 6 × ÷ , ⬚ < > 1 2 3 f(x) abc αβγ | a | 0 . =" at bounding box center [227, 178] width 258 height 80
click at [341, 192] on button "Backspace" at bounding box center [329, 196] width 53 height 13
click at [266, 179] on button "5" at bounding box center [261, 181] width 25 height 13
click at [334, 196] on icon "Backspace" at bounding box center [329, 196] width 9 height 7
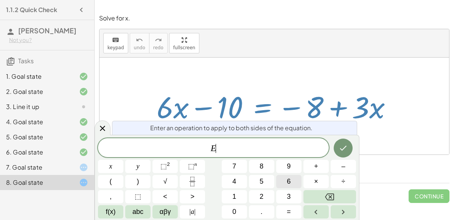
click at [293, 181] on button "6" at bounding box center [288, 181] width 25 height 13
click at [339, 140] on button "Done" at bounding box center [343, 147] width 19 height 19
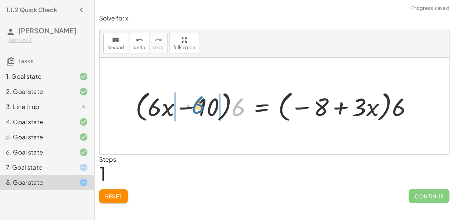
drag, startPoint x: 235, startPoint y: 110, endPoint x: 198, endPoint y: 107, distance: 37.2
click at [198, 107] on div at bounding box center [277, 106] width 291 height 37
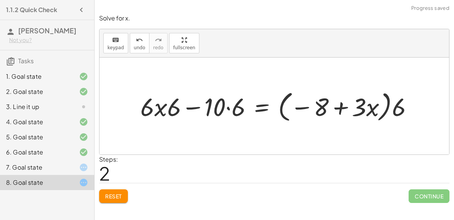
click at [160, 108] on div at bounding box center [280, 106] width 286 height 37
click at [151, 107] on div at bounding box center [280, 106] width 286 height 37
click at [171, 107] on div at bounding box center [280, 106] width 286 height 37
click at [191, 107] on div at bounding box center [280, 106] width 286 height 37
click at [228, 107] on div at bounding box center [280, 106] width 286 height 37
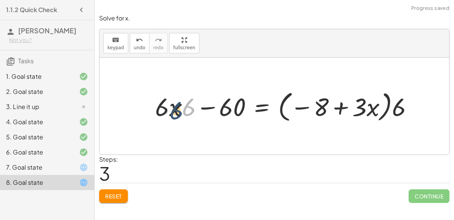
drag, startPoint x: 191, startPoint y: 106, endPoint x: 178, endPoint y: 110, distance: 12.9
click at [178, 110] on div at bounding box center [287, 106] width 272 height 37
drag, startPoint x: 185, startPoint y: 109, endPoint x: 166, endPoint y: 110, distance: 19.0
click at [176, 111] on div at bounding box center [287, 106] width 272 height 37
click at [116, 193] on span "Reset" at bounding box center [113, 196] width 17 height 7
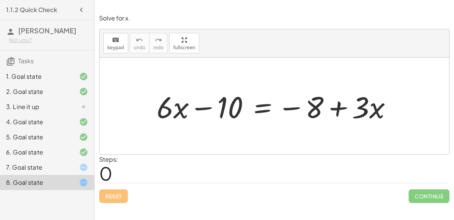
click at [78, 105] on div at bounding box center [77, 106] width 21 height 9
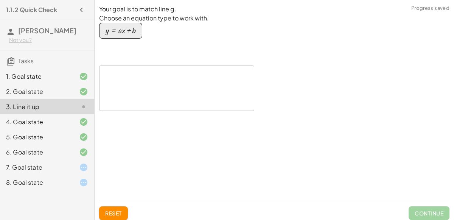
click at [78, 119] on div at bounding box center [77, 121] width 21 height 9
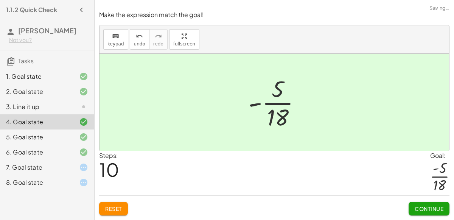
click at [78, 133] on div at bounding box center [77, 136] width 21 height 9
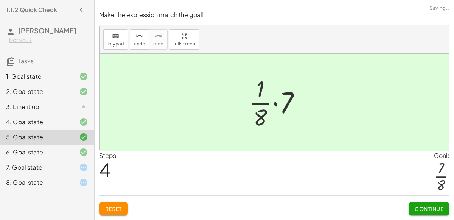
click at [77, 148] on div at bounding box center [77, 152] width 21 height 9
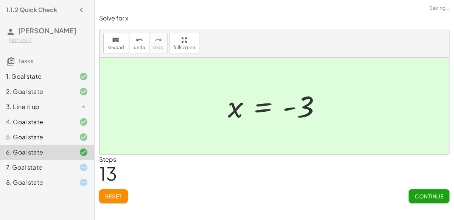
click at [79, 165] on div at bounding box center [77, 167] width 21 height 9
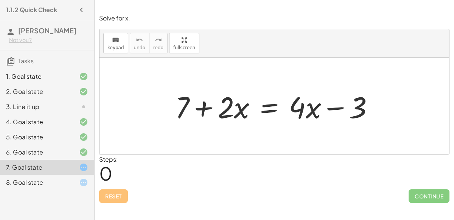
click at [336, 107] on div at bounding box center [277, 106] width 212 height 39
click at [275, 108] on div at bounding box center [277, 106] width 212 height 39
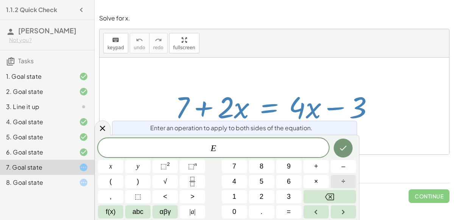
click at [331, 182] on button "÷" at bounding box center [343, 181] width 25 height 13
click at [266, 200] on button "2" at bounding box center [261, 196] width 25 height 13
click at [339, 151] on icon "Done" at bounding box center [343, 147] width 9 height 9
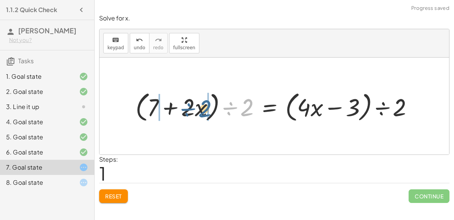
drag, startPoint x: 247, startPoint y: 111, endPoint x: 201, endPoint y: 114, distance: 46.2
click at [201, 114] on div at bounding box center [277, 106] width 291 height 36
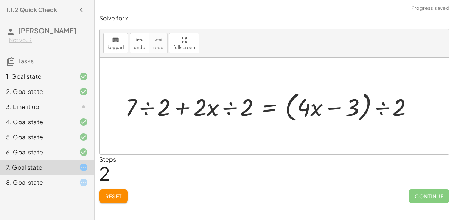
click at [149, 108] on div at bounding box center [272, 106] width 302 height 36
click at [228, 108] on div at bounding box center [278, 106] width 289 height 36
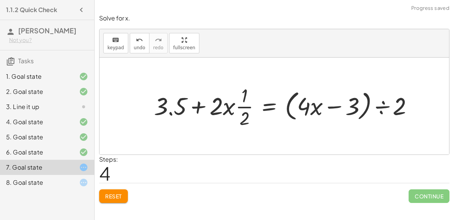
click at [232, 109] on div at bounding box center [286, 106] width 273 height 48
drag, startPoint x: 238, startPoint y: 105, endPoint x: 227, endPoint y: 106, distance: 11.0
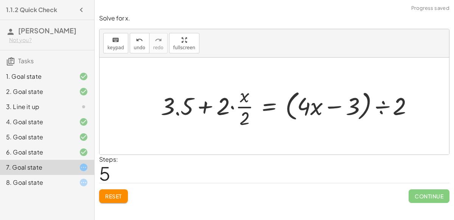
click at [233, 106] on div at bounding box center [290, 106] width 266 height 48
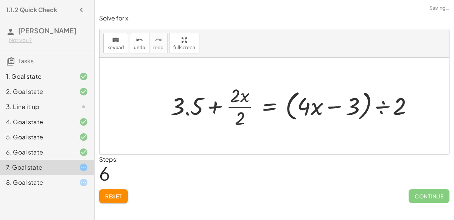
click at [233, 106] on div at bounding box center [295, 106] width 256 height 48
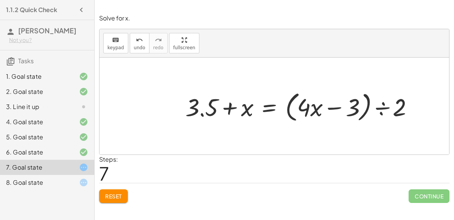
click at [112, 191] on button "Reset" at bounding box center [113, 196] width 29 height 14
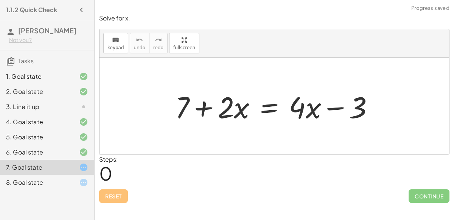
click at [266, 107] on div at bounding box center [277, 106] width 212 height 39
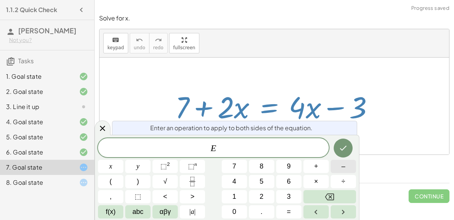
click at [333, 172] on button "–" at bounding box center [343, 166] width 25 height 13
click at [270, 196] on button "2" at bounding box center [261, 196] width 25 height 13
click at [106, 168] on button "x" at bounding box center [110, 166] width 25 height 13
click at [344, 146] on icon "Done" at bounding box center [343, 147] width 9 height 9
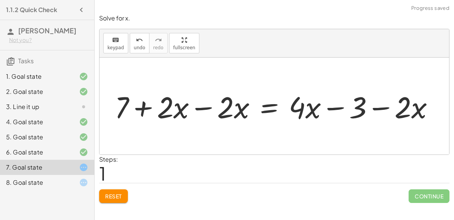
click at [202, 108] on div at bounding box center [277, 106] width 333 height 39
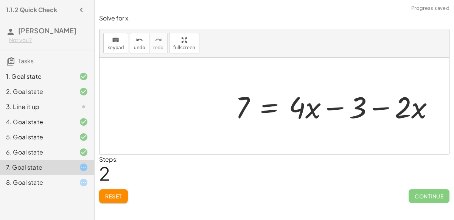
click at [394, 109] on div at bounding box center [338, 106] width 212 height 39
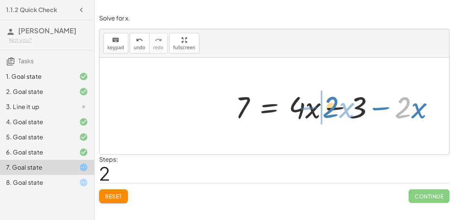
drag, startPoint x: 396, startPoint y: 110, endPoint x: 324, endPoint y: 109, distance: 72.6
click at [324, 109] on div at bounding box center [338, 106] width 212 height 39
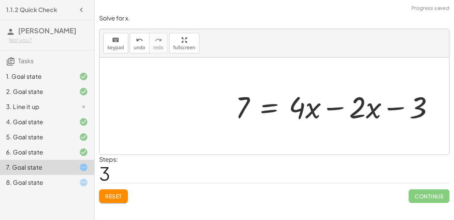
click at [333, 107] on div at bounding box center [338, 106] width 212 height 39
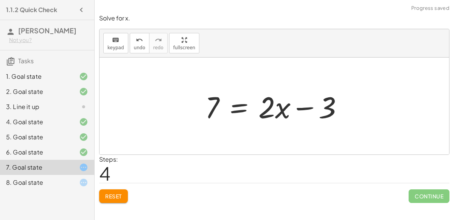
click at [236, 108] on div at bounding box center [277, 106] width 152 height 39
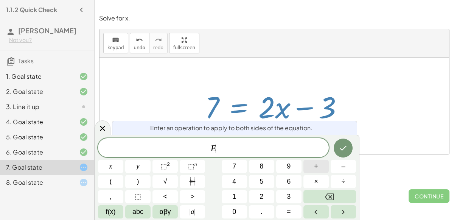
click at [317, 167] on span "+" at bounding box center [316, 166] width 4 height 10
click at [282, 193] on button "3" at bounding box center [288, 196] width 25 height 13
click at [341, 153] on button "Done" at bounding box center [343, 147] width 19 height 19
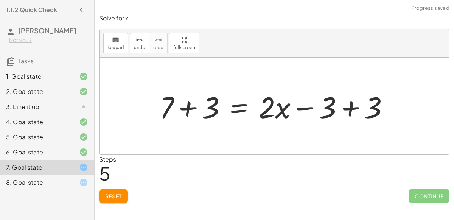
click at [351, 100] on div at bounding box center [277, 106] width 243 height 39
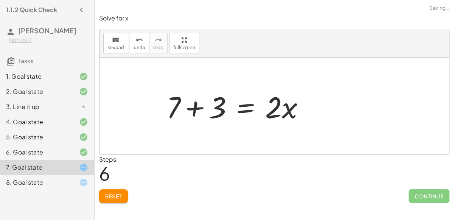
click at [190, 106] on div "+ 7 + · 2 · x = + · 4 · x − 3 + 7 + · 2 · x − · 2 · x = + · 4 · x − 3 − · 2 · x…" at bounding box center [275, 106] width 350 height 97
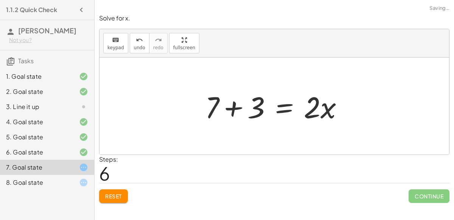
click at [233, 109] on div at bounding box center [277, 106] width 152 height 39
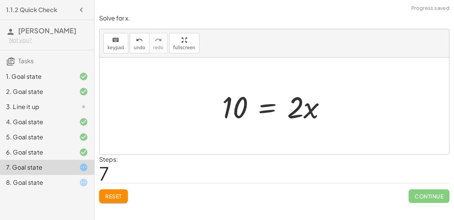
click at [270, 107] on div at bounding box center [277, 106] width 118 height 39
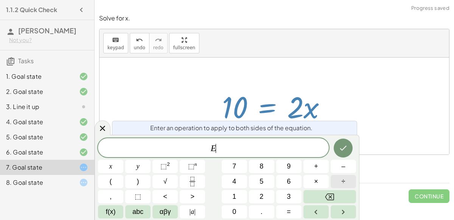
click at [336, 176] on button "÷" at bounding box center [343, 181] width 25 height 13
click at [253, 195] on button "2" at bounding box center [261, 196] width 25 height 13
click at [347, 148] on icon "Done" at bounding box center [343, 147] width 9 height 9
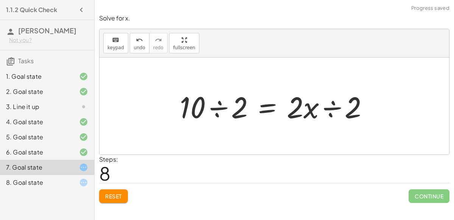
click at [331, 112] on div at bounding box center [277, 106] width 202 height 39
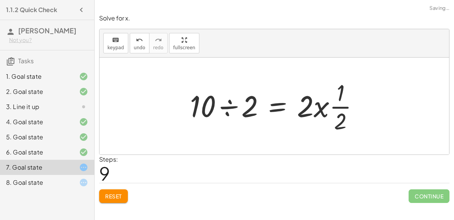
click at [320, 108] on div at bounding box center [277, 106] width 182 height 58
click at [330, 106] on div at bounding box center [277, 106] width 182 height 58
click at [307, 106] on div at bounding box center [277, 106] width 182 height 58
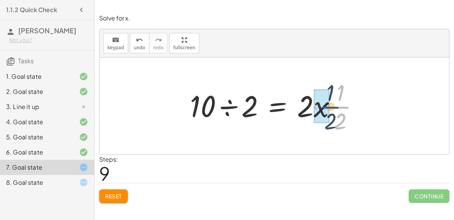
drag, startPoint x: 333, startPoint y: 108, endPoint x: 323, endPoint y: 108, distance: 10.2
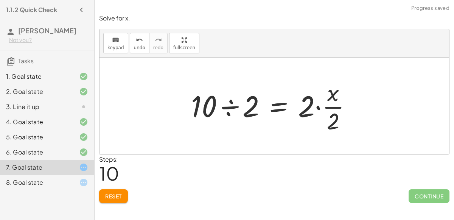
click at [318, 106] on div at bounding box center [274, 106] width 174 height 58
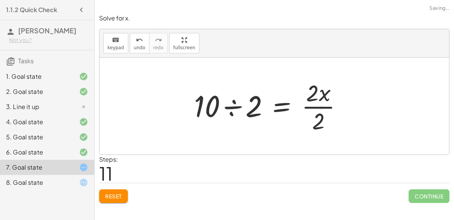
click at [324, 106] on div at bounding box center [271, 106] width 162 height 58
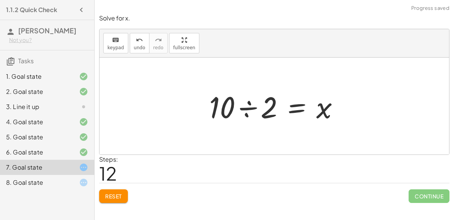
click at [244, 106] on div at bounding box center [277, 106] width 144 height 39
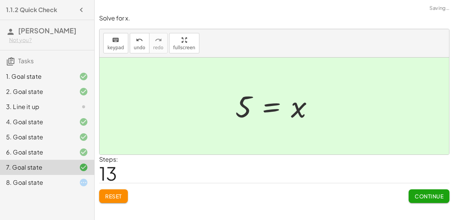
click at [425, 199] on button "Continue" at bounding box center [429, 196] width 41 height 14
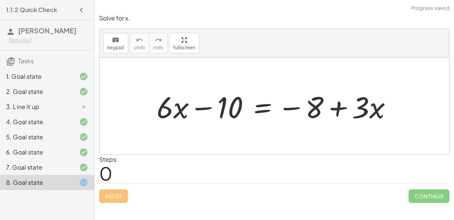
click at [261, 105] on div at bounding box center [277, 106] width 249 height 39
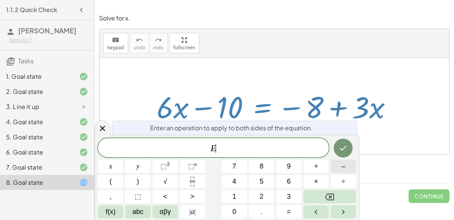
click at [337, 164] on button "–" at bounding box center [343, 166] width 25 height 13
click at [284, 196] on button "3" at bounding box center [288, 196] width 25 height 13
click at [116, 168] on button "x" at bounding box center [110, 166] width 25 height 13
click at [338, 148] on button "Done" at bounding box center [343, 147] width 19 height 19
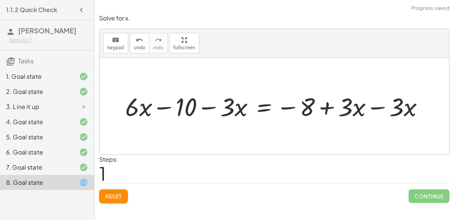
click at [395, 107] on div at bounding box center [277, 105] width 292 height 31
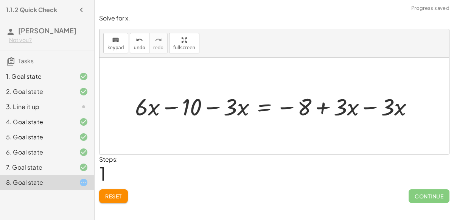
click at [370, 107] on div at bounding box center [277, 105] width 292 height 31
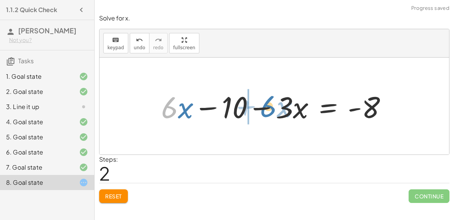
drag, startPoint x: 172, startPoint y: 112, endPoint x: 271, endPoint y: 111, distance: 98.4
click at [271, 111] on div at bounding box center [276, 106] width 239 height 39
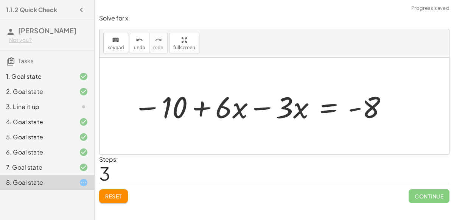
click at [255, 109] on div at bounding box center [260, 106] width 263 height 39
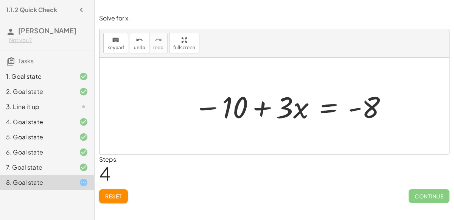
click at [330, 106] on div at bounding box center [291, 106] width 202 height 39
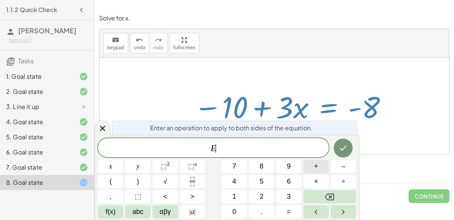
click at [308, 163] on button "+" at bounding box center [315, 166] width 25 height 13
click at [237, 197] on button "1" at bounding box center [234, 196] width 25 height 13
click at [238, 208] on button "0" at bounding box center [234, 211] width 25 height 13
click at [342, 145] on icon "Done" at bounding box center [343, 147] width 9 height 9
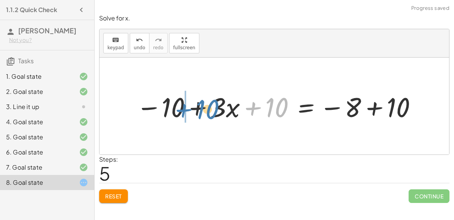
drag, startPoint x: 277, startPoint y: 110, endPoint x: 207, endPoint y: 112, distance: 70.4
click at [207, 112] on div at bounding box center [277, 106] width 290 height 36
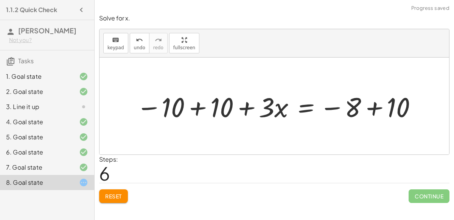
click at [200, 107] on div at bounding box center [277, 106] width 290 height 36
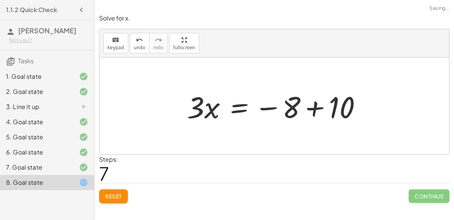
click at [314, 108] on div at bounding box center [277, 106] width 188 height 39
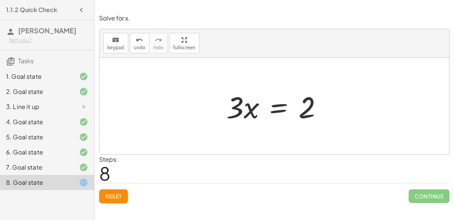
click at [267, 109] on div at bounding box center [277, 106] width 110 height 39
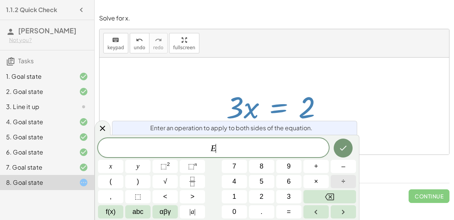
click at [339, 181] on button "÷" at bounding box center [343, 181] width 25 height 13
click at [287, 194] on span "3" at bounding box center [289, 196] width 4 height 10
click at [339, 153] on button "Done" at bounding box center [343, 147] width 19 height 19
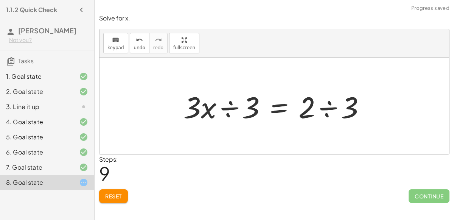
click at [228, 107] on div at bounding box center [278, 106] width 196 height 39
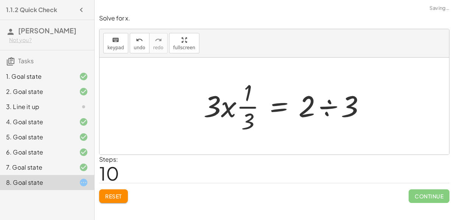
click at [330, 106] on div at bounding box center [288, 106] width 176 height 58
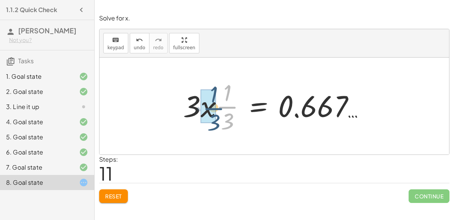
drag, startPoint x: 219, startPoint y: 106, endPoint x: 199, endPoint y: 110, distance: 20.6
click at [199, 110] on div at bounding box center [277, 106] width 196 height 58
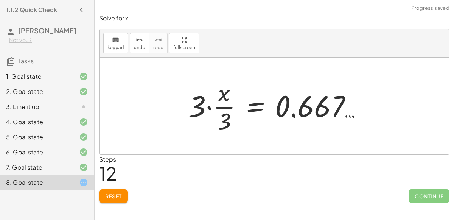
click at [213, 107] on div at bounding box center [278, 106] width 187 height 58
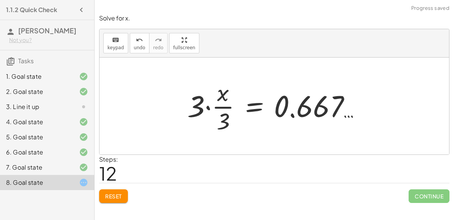
click at [207, 107] on div at bounding box center [276, 106] width 187 height 58
click at [218, 106] on div at bounding box center [283, 106] width 174 height 58
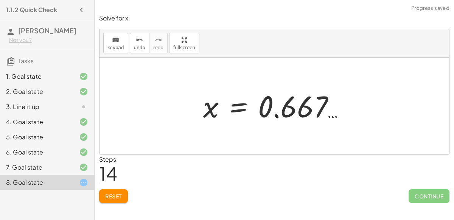
click at [285, 107] on div at bounding box center [276, 105] width 155 height 37
click at [112, 200] on button "Reset" at bounding box center [113, 196] width 29 height 14
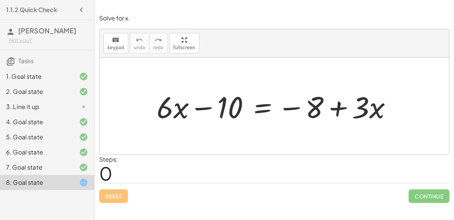
click at [258, 109] on div at bounding box center [277, 106] width 249 height 39
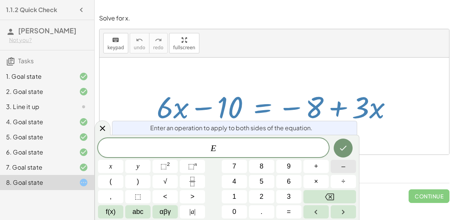
click at [348, 166] on button "–" at bounding box center [343, 166] width 25 height 13
click at [285, 182] on button "6" at bounding box center [288, 181] width 25 height 13
click at [109, 160] on button "x" at bounding box center [110, 166] width 25 height 13
click at [335, 149] on button "Done" at bounding box center [343, 147] width 19 height 19
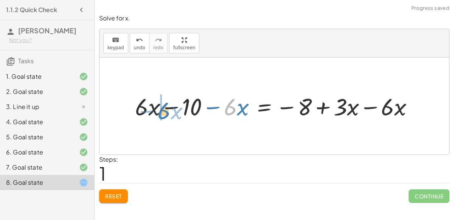
drag, startPoint x: 228, startPoint y: 110, endPoint x: 160, endPoint y: 114, distance: 67.4
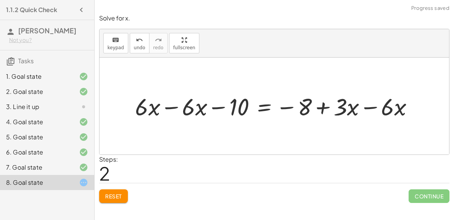
click at [168, 106] on div at bounding box center [277, 105] width 292 height 31
click at [366, 108] on div at bounding box center [319, 105] width 208 height 31
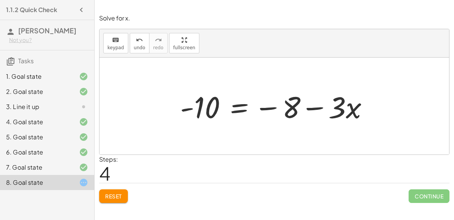
click at [240, 108] on div at bounding box center [277, 106] width 202 height 39
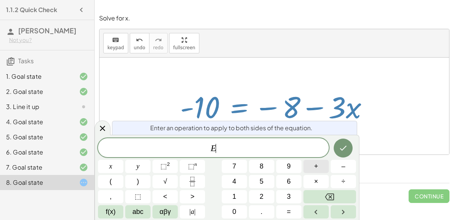
click at [316, 165] on span "+" at bounding box center [316, 166] width 4 height 10
click at [258, 164] on button "8" at bounding box center [261, 166] width 25 height 13
click at [344, 148] on icon "Done" at bounding box center [343, 148] width 7 height 5
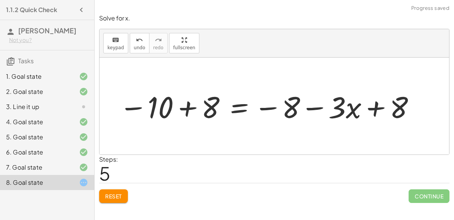
click at [186, 107] on div at bounding box center [267, 106] width 305 height 39
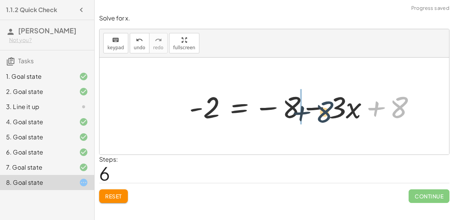
drag, startPoint x: 397, startPoint y: 104, endPoint x: 313, endPoint y: 109, distance: 84.5
click at [313, 109] on div at bounding box center [304, 106] width 239 height 39
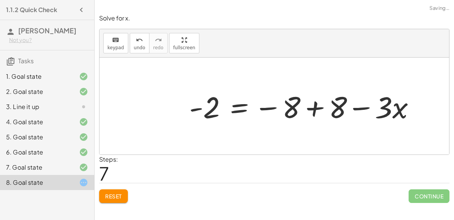
click at [312, 109] on div at bounding box center [304, 106] width 239 height 39
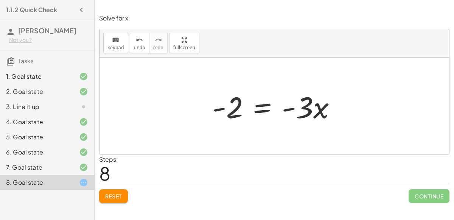
click at [105, 198] on span "Reset" at bounding box center [113, 196] width 17 height 7
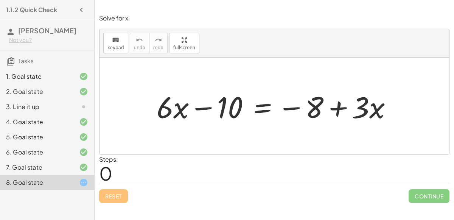
click at [261, 110] on div at bounding box center [277, 106] width 249 height 39
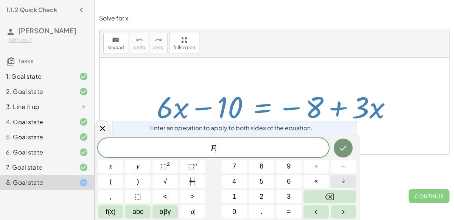
click at [339, 178] on button "÷" at bounding box center [343, 181] width 25 height 13
click at [297, 197] on button "3" at bounding box center [288, 196] width 25 height 13
click at [339, 152] on icon "Done" at bounding box center [343, 147] width 9 height 9
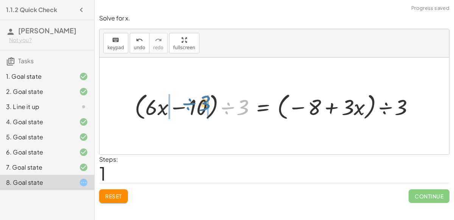
drag, startPoint x: 242, startPoint y: 108, endPoint x: 203, endPoint y: 104, distance: 39.2
click at [203, 104] on div at bounding box center [277, 106] width 293 height 32
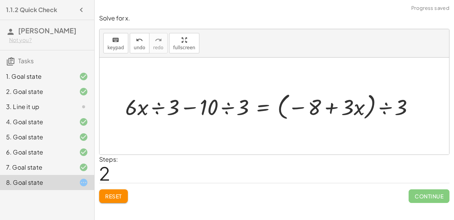
click at [228, 108] on div at bounding box center [272, 106] width 302 height 32
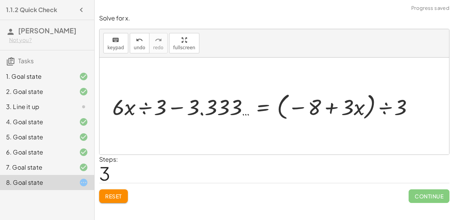
click at [115, 194] on span "Reset" at bounding box center [113, 196] width 17 height 7
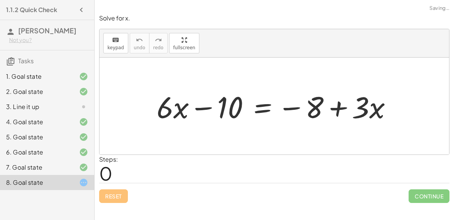
click at [266, 104] on div at bounding box center [277, 106] width 249 height 39
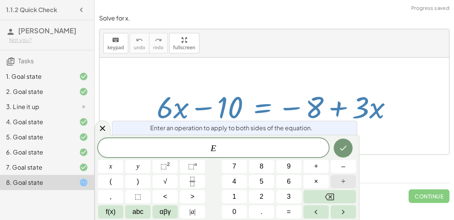
click at [343, 183] on span "÷" at bounding box center [344, 181] width 4 height 10
click at [287, 199] on span "3" at bounding box center [289, 196] width 4 height 10
click at [110, 163] on span "x" at bounding box center [110, 166] width 3 height 10
click at [344, 148] on icon "Done" at bounding box center [343, 148] width 7 height 5
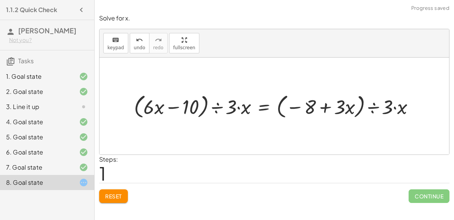
click at [239, 108] on div at bounding box center [277, 106] width 294 height 30
drag, startPoint x: 244, startPoint y: 108, endPoint x: 231, endPoint y: 107, distance: 13.2
click at [231, 107] on div at bounding box center [277, 106] width 294 height 30
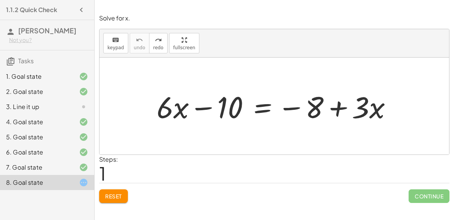
click at [258, 110] on div at bounding box center [277, 106] width 249 height 39
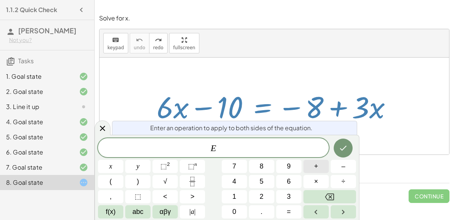
click at [312, 168] on button "+" at bounding box center [315, 166] width 25 height 13
click at [254, 167] on button "8" at bounding box center [261, 166] width 25 height 13
click at [350, 145] on button "Done" at bounding box center [343, 147] width 19 height 19
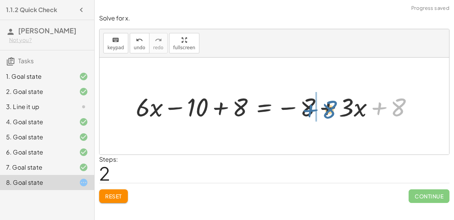
drag, startPoint x: 402, startPoint y: 112, endPoint x: 331, endPoint y: 115, distance: 71.2
click at [331, 115] on div at bounding box center [277, 105] width 291 height 33
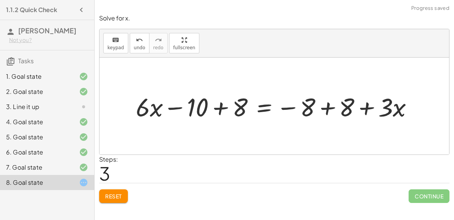
click at [328, 106] on div at bounding box center [277, 105] width 291 height 33
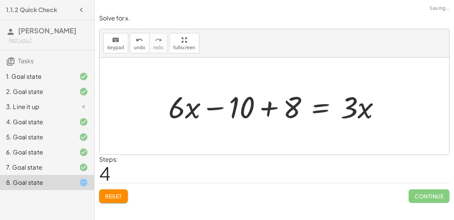
click at [264, 110] on div at bounding box center [277, 106] width 225 height 39
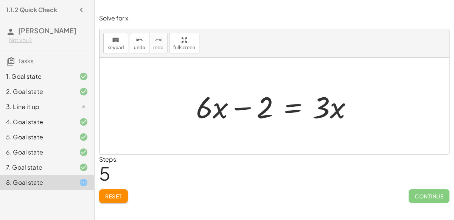
click at [292, 105] on div at bounding box center [277, 106] width 170 height 39
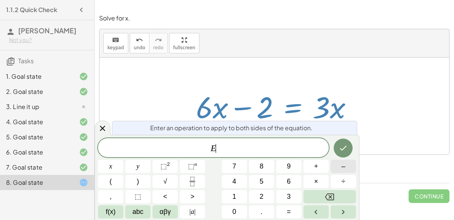
click at [339, 171] on button "–" at bounding box center [343, 166] width 25 height 13
click at [285, 183] on button "6" at bounding box center [288, 181] width 25 height 13
click at [113, 168] on button "x" at bounding box center [110, 166] width 25 height 13
click at [346, 145] on icon "Done" at bounding box center [343, 147] width 9 height 9
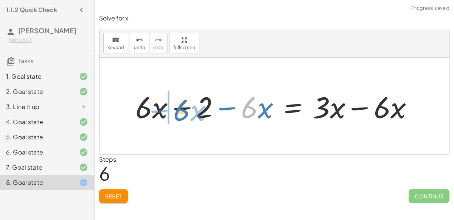
drag, startPoint x: 248, startPoint y: 109, endPoint x: 173, endPoint y: 112, distance: 75.4
click at [173, 112] on div at bounding box center [277, 106] width 291 height 39
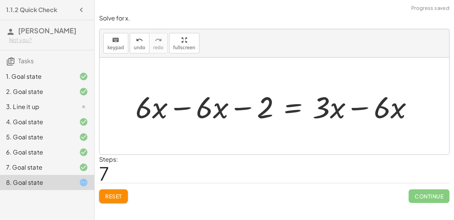
click at [179, 107] on div at bounding box center [277, 106] width 291 height 39
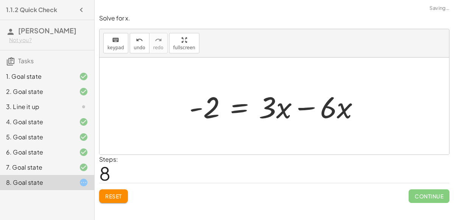
click at [305, 107] on div at bounding box center [277, 106] width 184 height 39
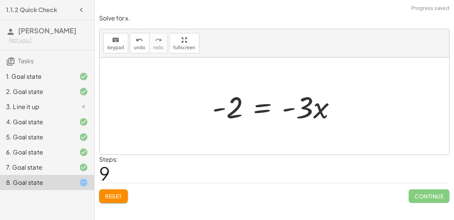
click at [297, 118] on div at bounding box center [276, 106] width 137 height 39
